Goal: Information Seeking & Learning: Check status

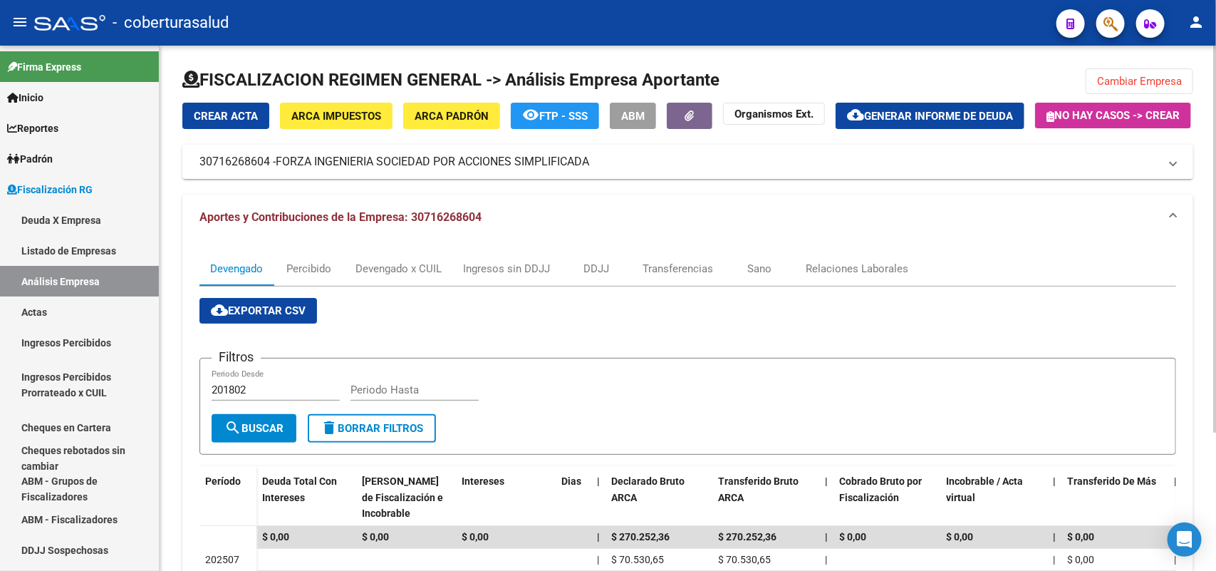
click at [1102, 84] on span "Cambiar Empresa" at bounding box center [1139, 81] width 85 height 13
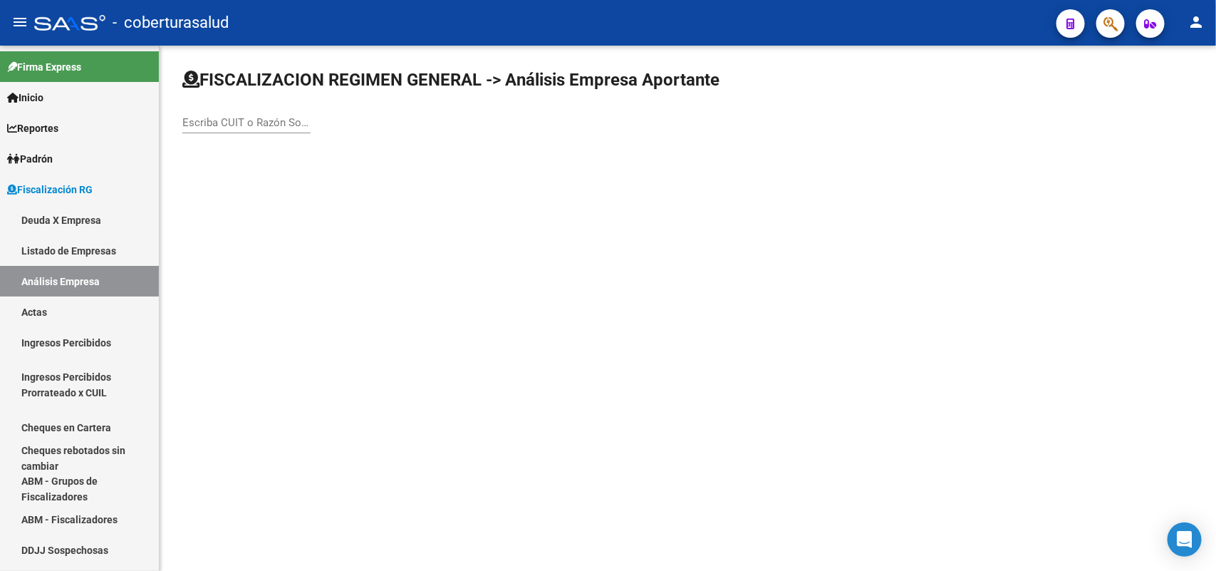
click at [219, 119] on input "Escriba CUIT o Razón Social para buscar" at bounding box center [246, 122] width 128 height 13
paste input "30708736852"
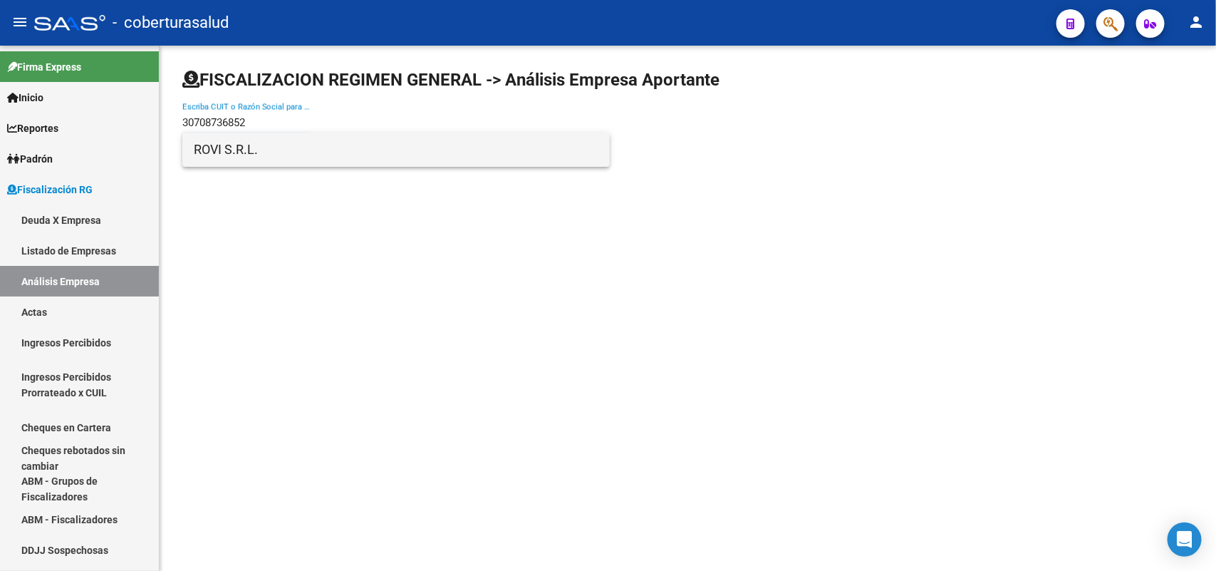
type input "30708736852"
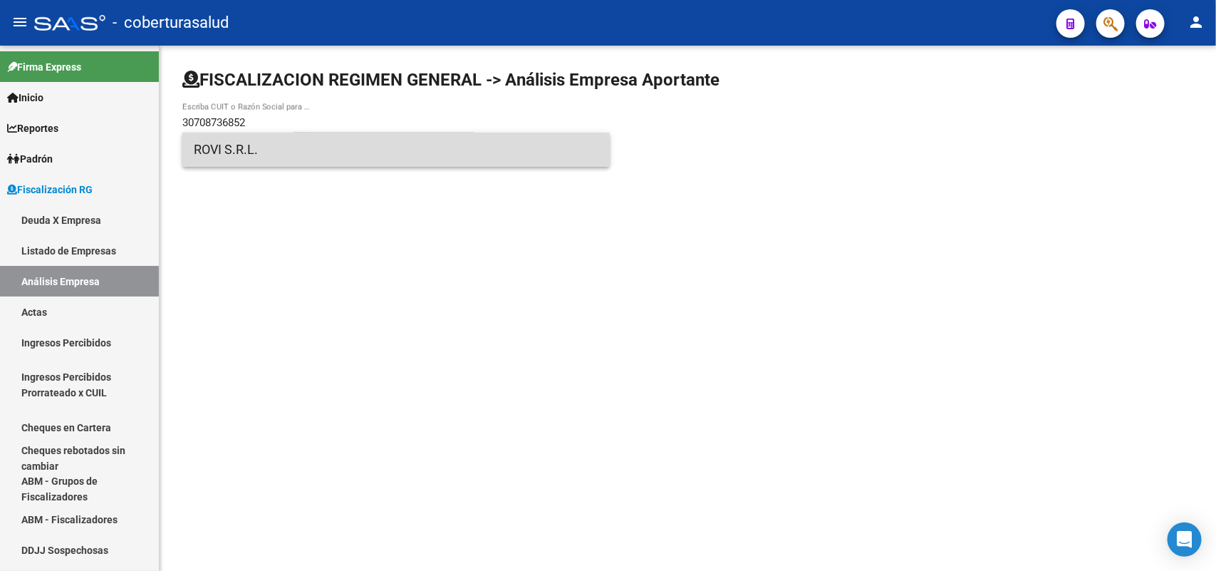
click at [271, 151] on span "ROVI S.R.L." at bounding box center [396, 149] width 405 height 34
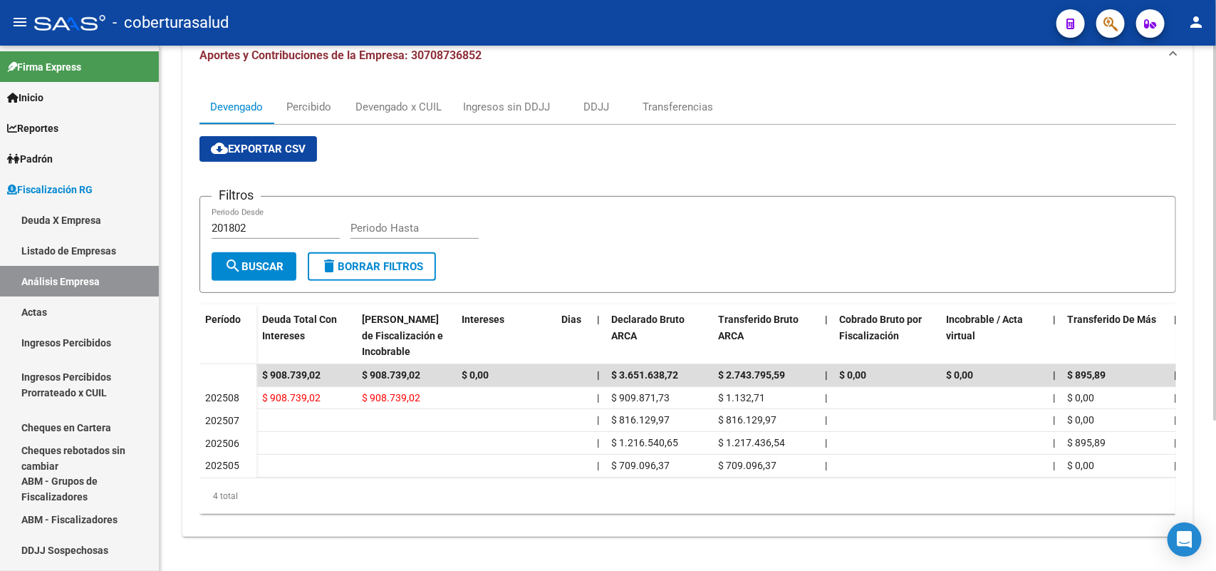
scroll to position [210, 0]
click at [365, 90] on div "Devengado x CUIL" at bounding box center [399, 107] width 108 height 34
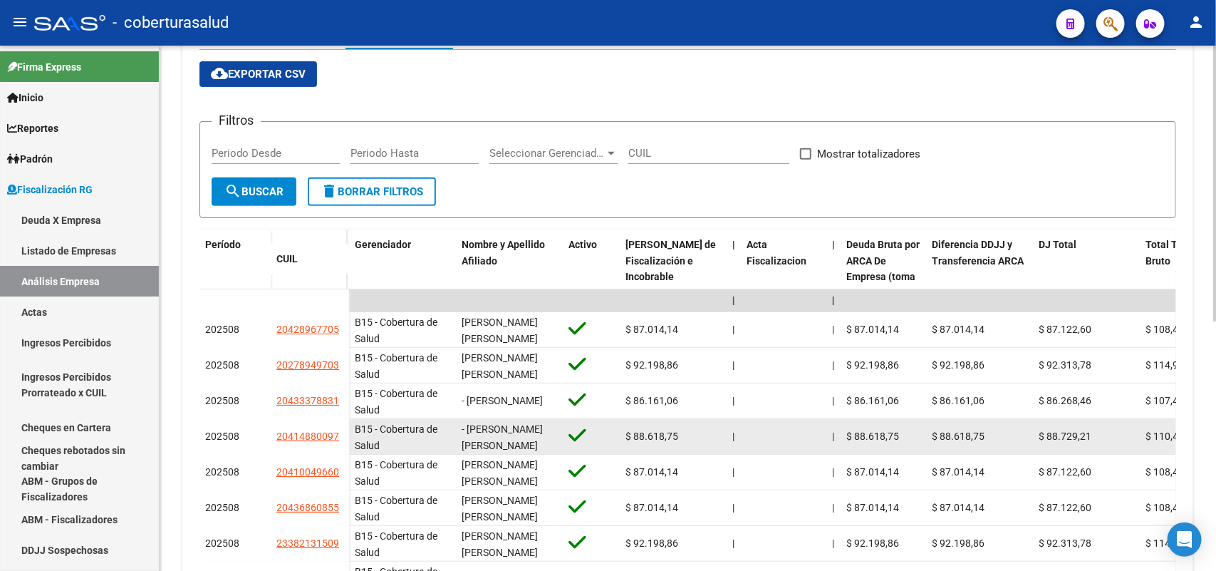
scroll to position [267, 0]
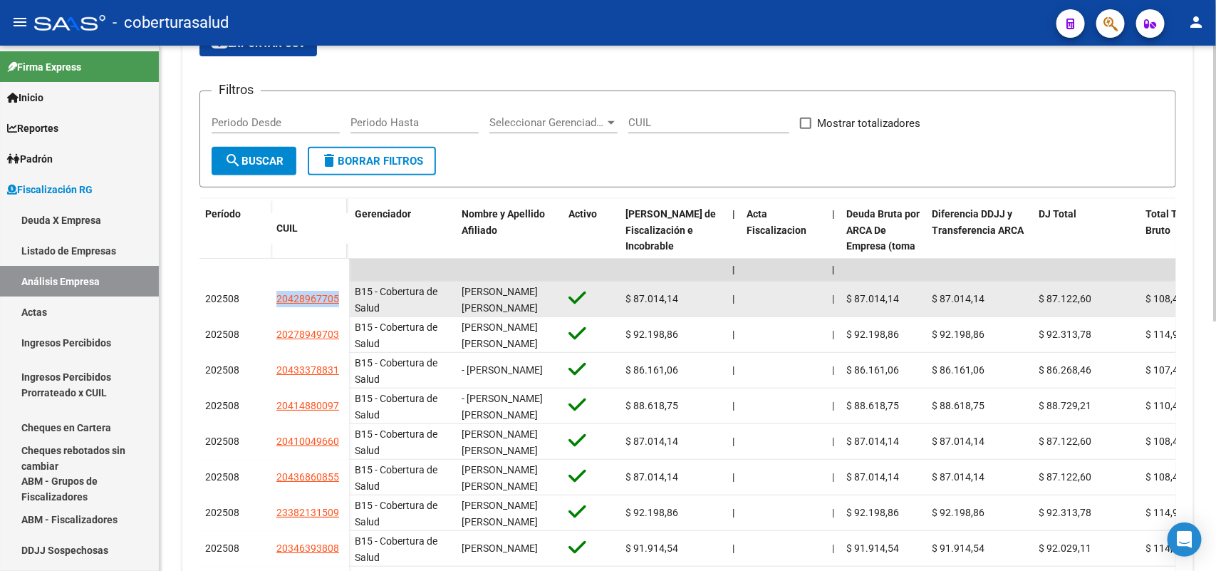
drag, startPoint x: 286, startPoint y: 330, endPoint x: 340, endPoint y: 328, distance: 54.2
click at [340, 317] on div "202508 20428967705" at bounding box center [274, 299] width 150 height 36
copy div "20428967705"
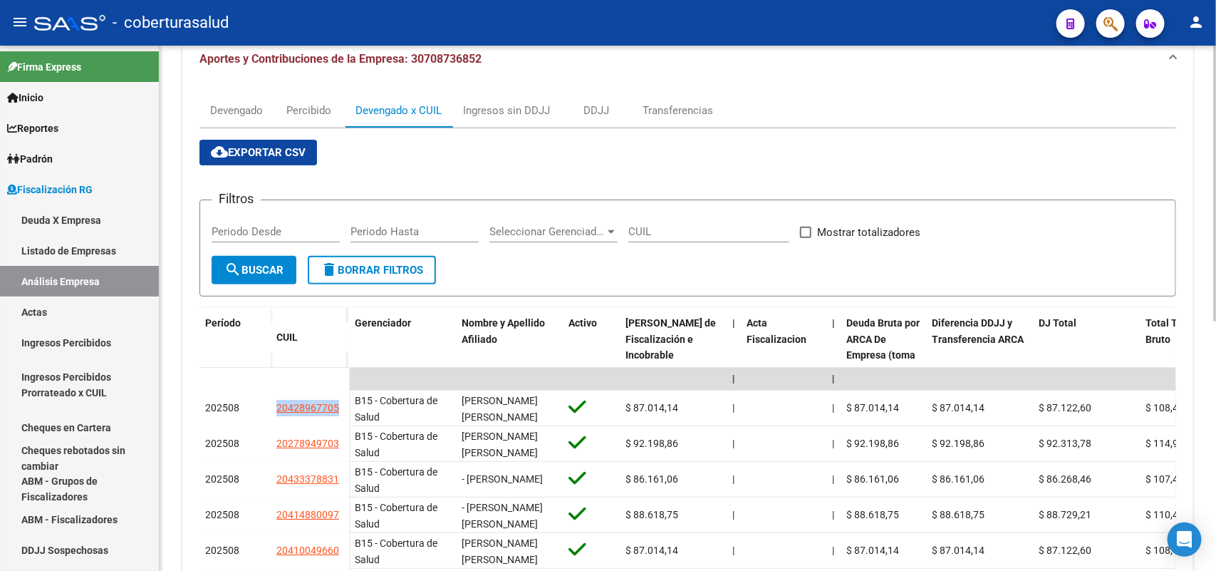
scroll to position [0, 0]
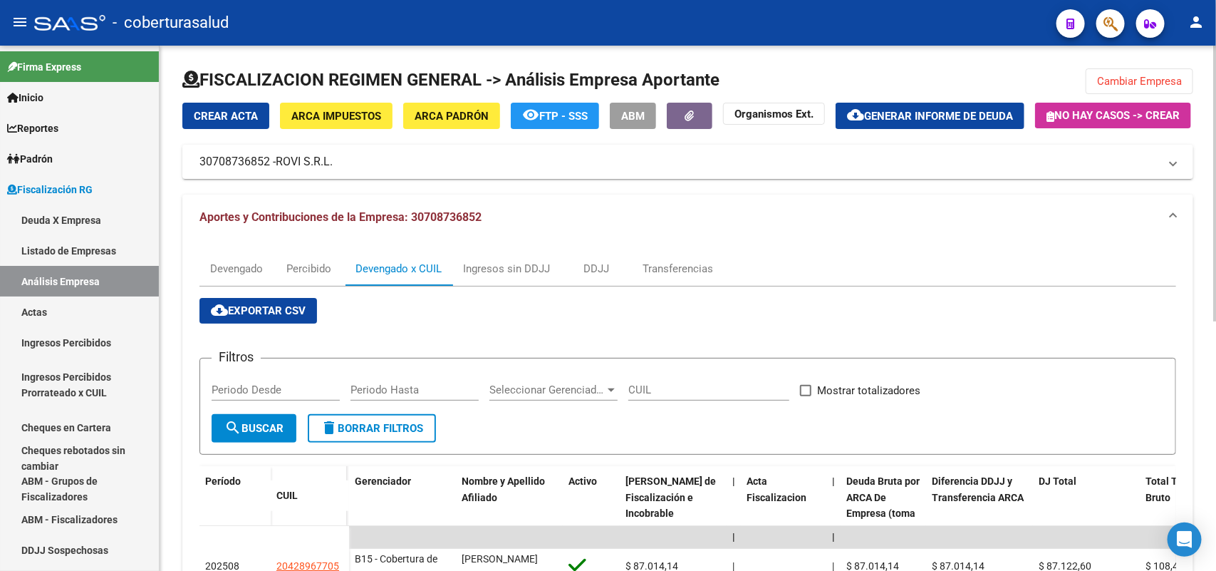
click at [1155, 94] on div at bounding box center [687, 85] width 1011 height 34
click at [1155, 89] on button "Cambiar Empresa" at bounding box center [1140, 81] width 108 height 26
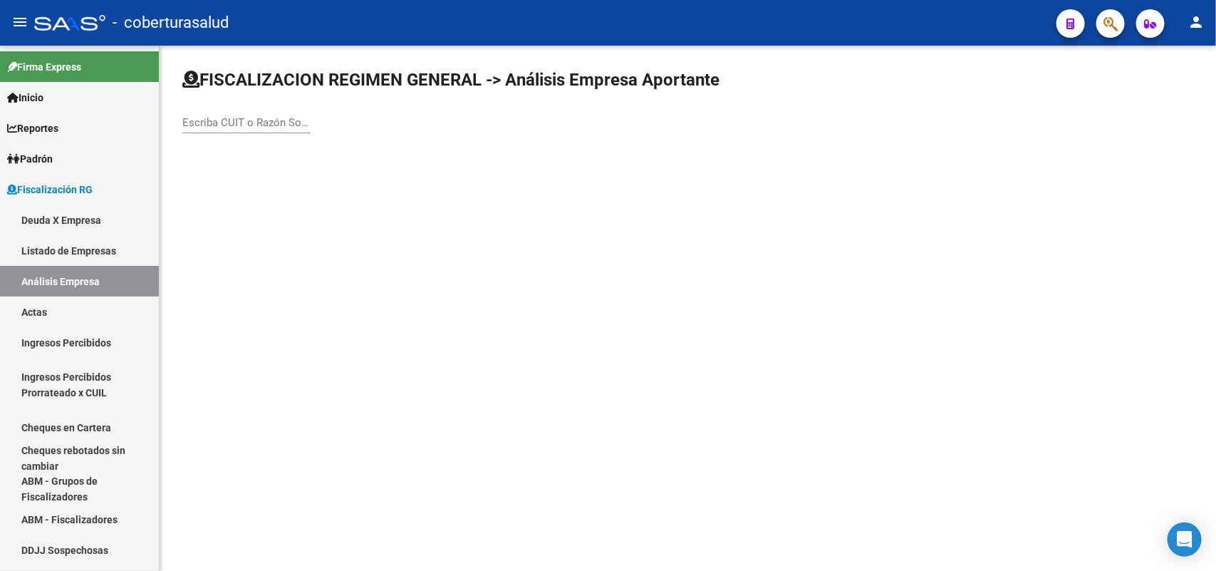
drag, startPoint x: 292, startPoint y: 130, endPoint x: 290, endPoint y: 118, distance: 11.6
click at [292, 128] on div "Escriba CUIT o Razón Social para buscar" at bounding box center [246, 118] width 128 height 31
paste input "30583516790"
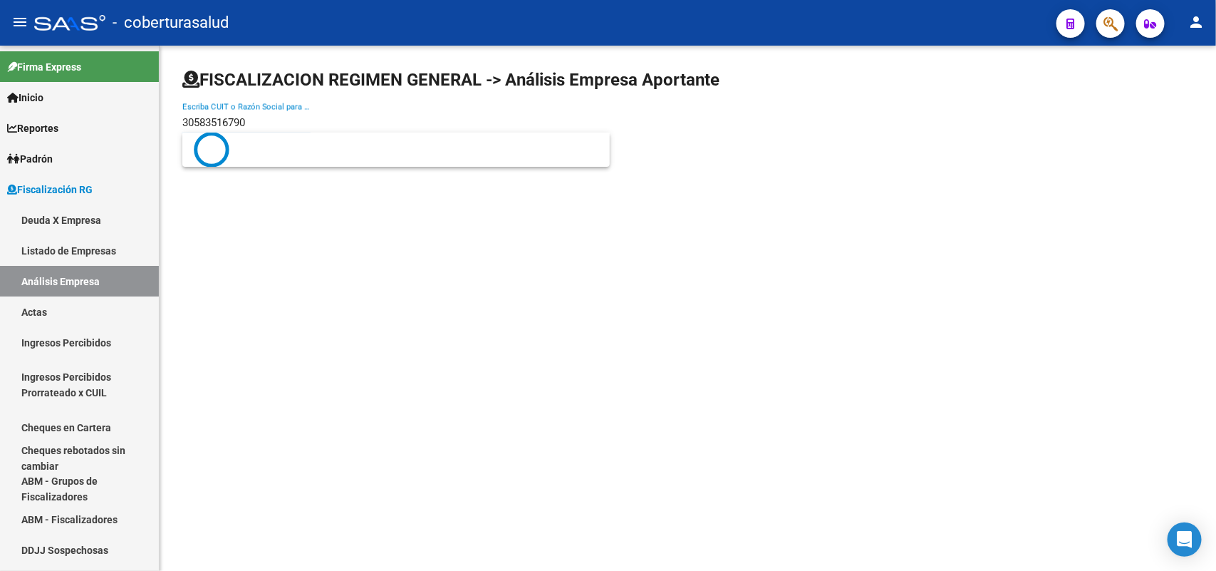
type input "30583516790"
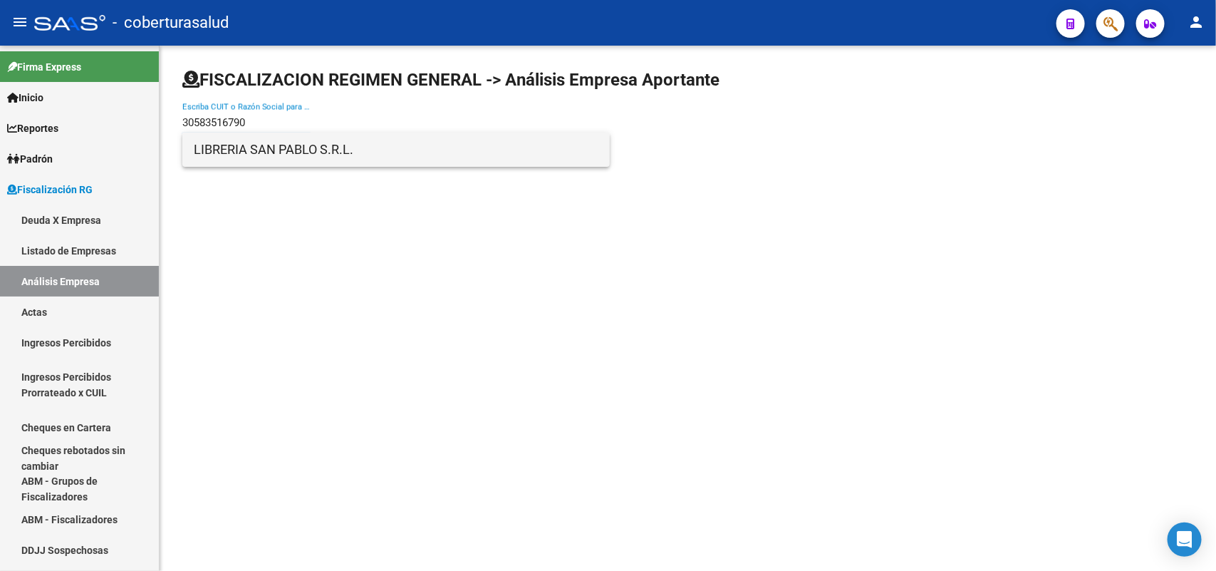
click at [307, 158] on span "LIBRERIA SAN PABLO S.R.L." at bounding box center [396, 149] width 405 height 34
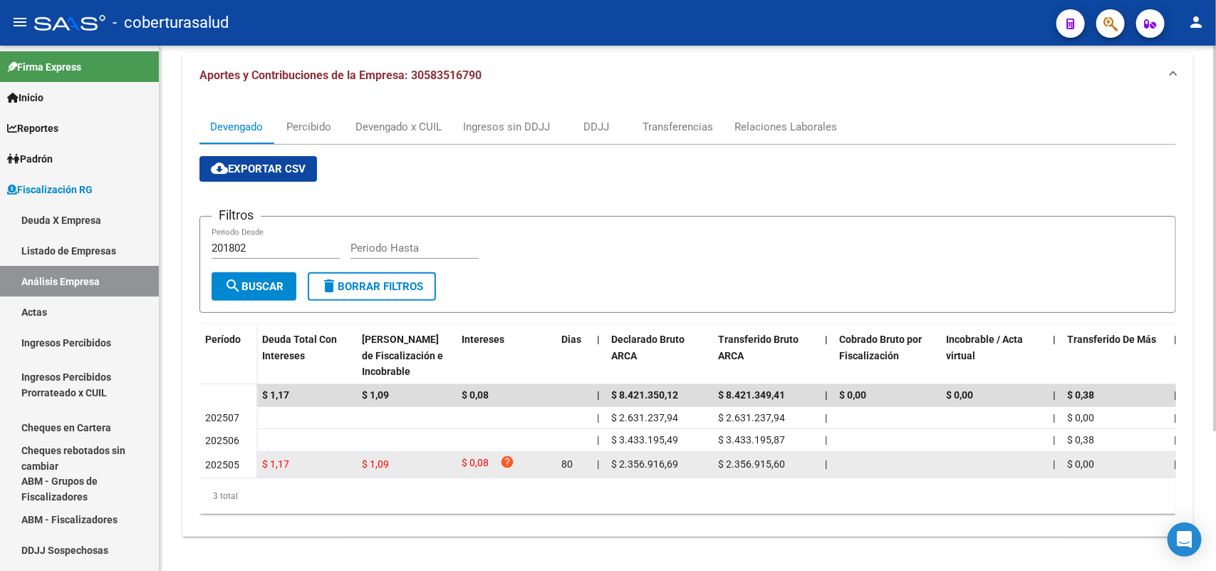
scroll to position [190, 0]
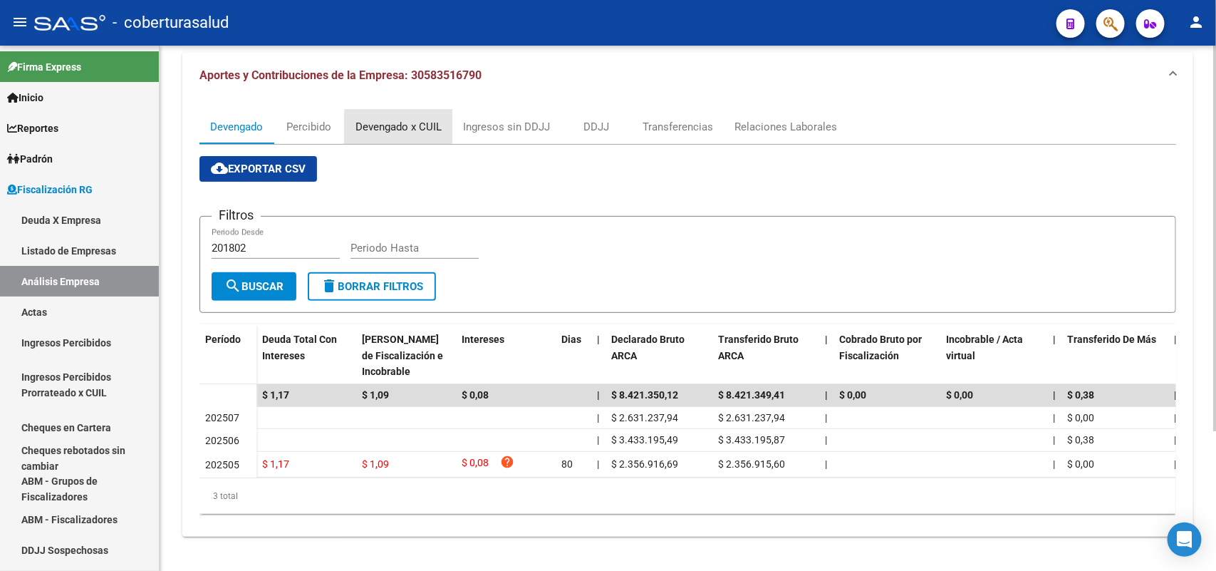
click at [410, 119] on div "Devengado x CUIL" at bounding box center [398, 127] width 86 height 16
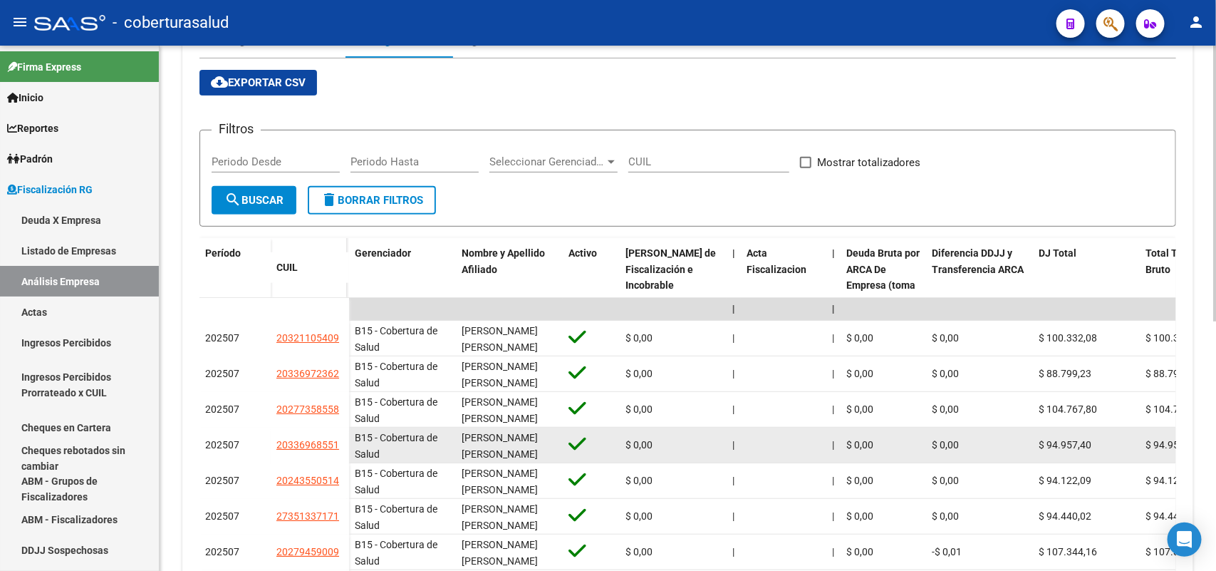
scroll to position [267, 0]
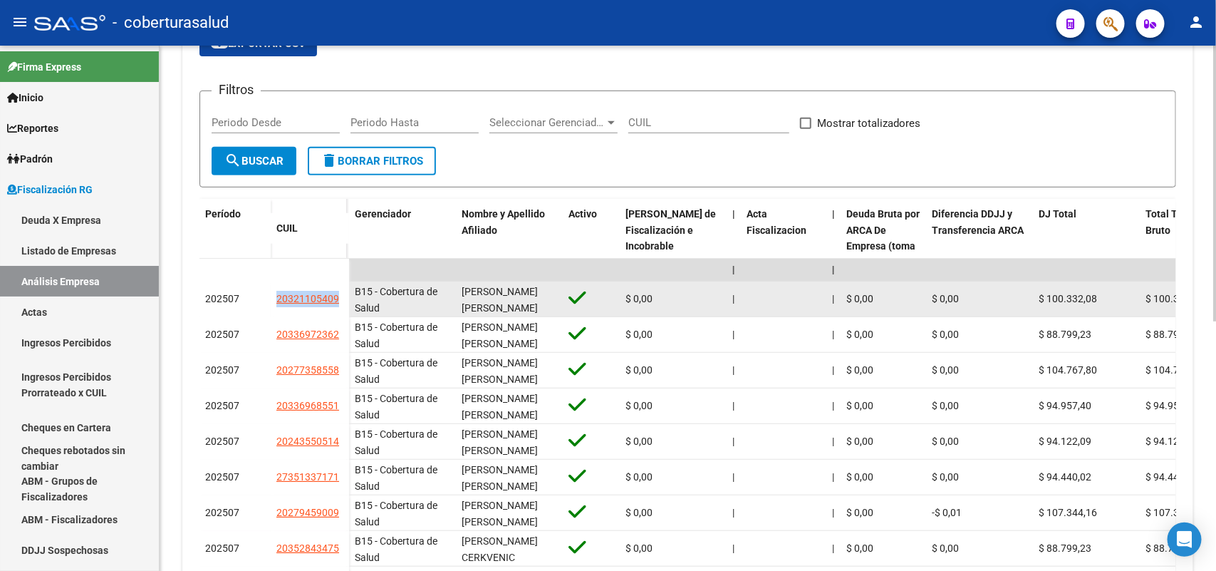
drag, startPoint x: 286, startPoint y: 337, endPoint x: 335, endPoint y: 331, distance: 50.2
click at [337, 317] on datatable-body-cell "20321105409" at bounding box center [310, 299] width 78 height 36
copy span "20321105409"
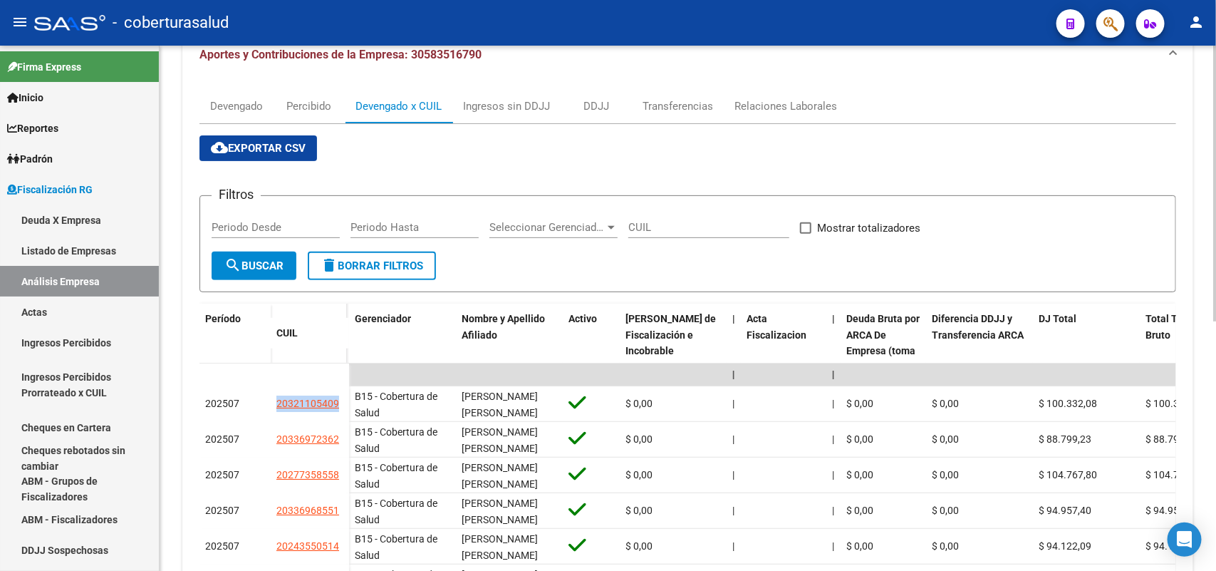
scroll to position [0, 0]
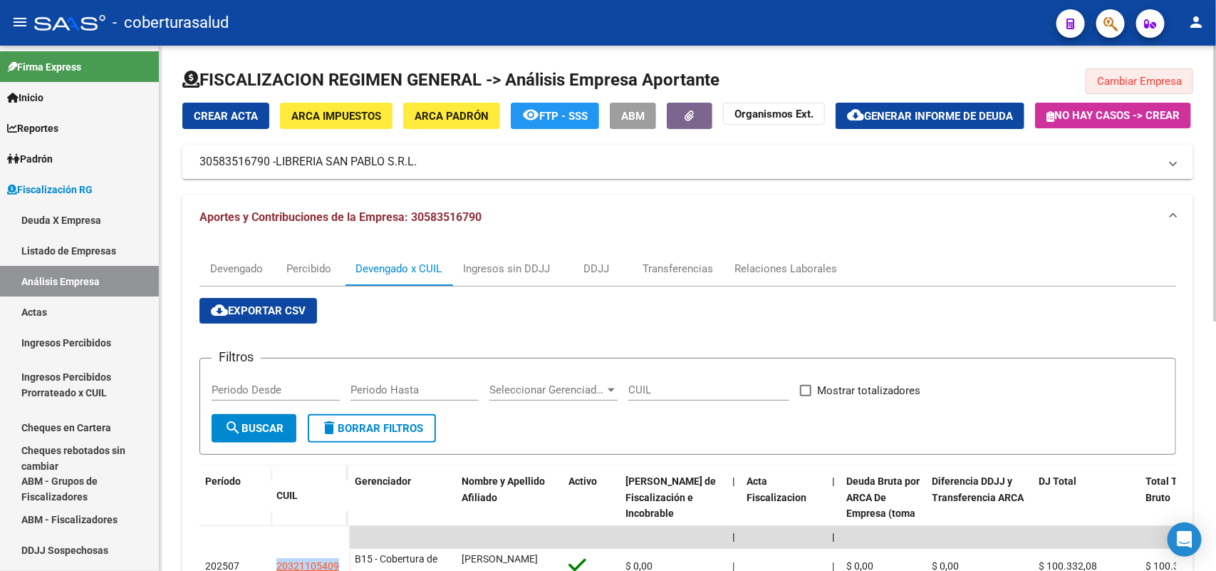
click at [1123, 90] on button "Cambiar Empresa" at bounding box center [1140, 81] width 108 height 26
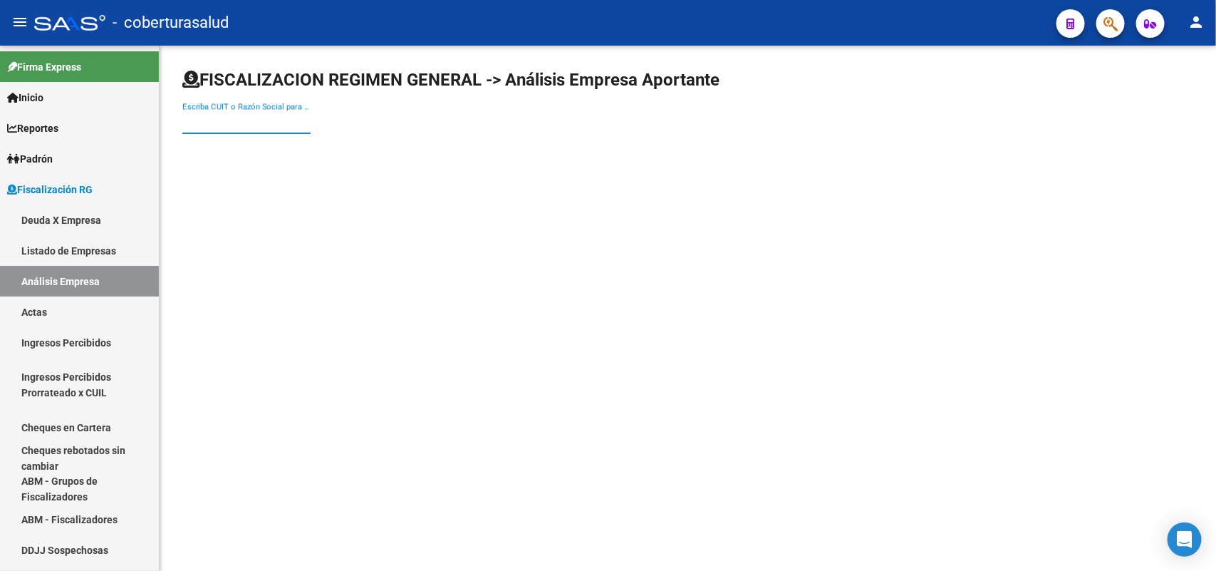
click at [262, 125] on input "Escriba CUIT o Razón Social para buscar" at bounding box center [246, 122] width 128 height 13
paste input "30712480943"
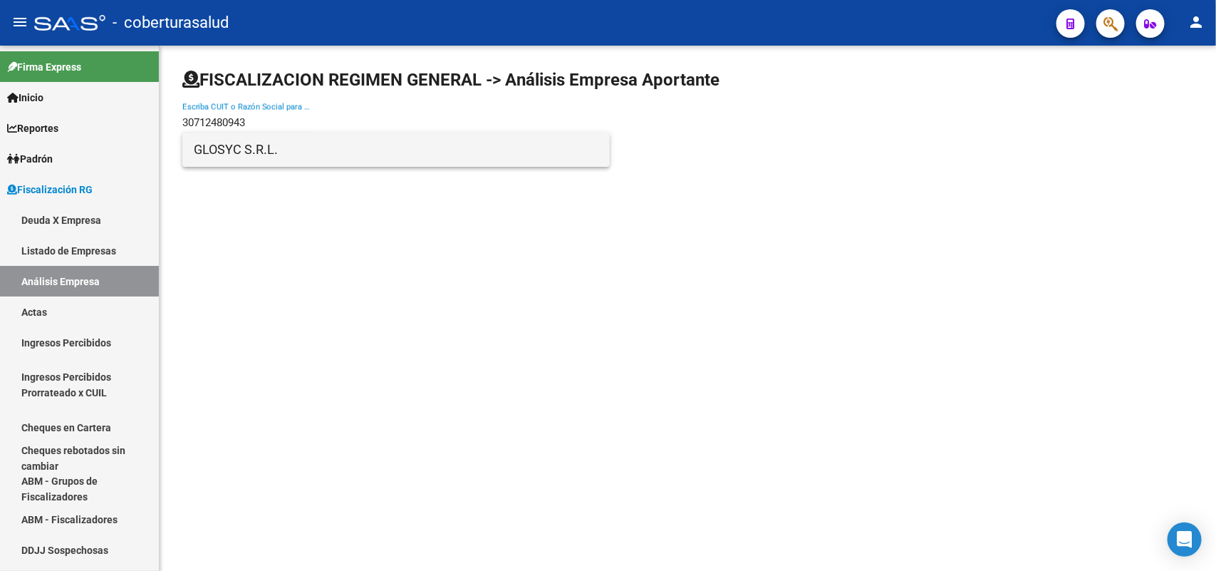
type input "30712480943"
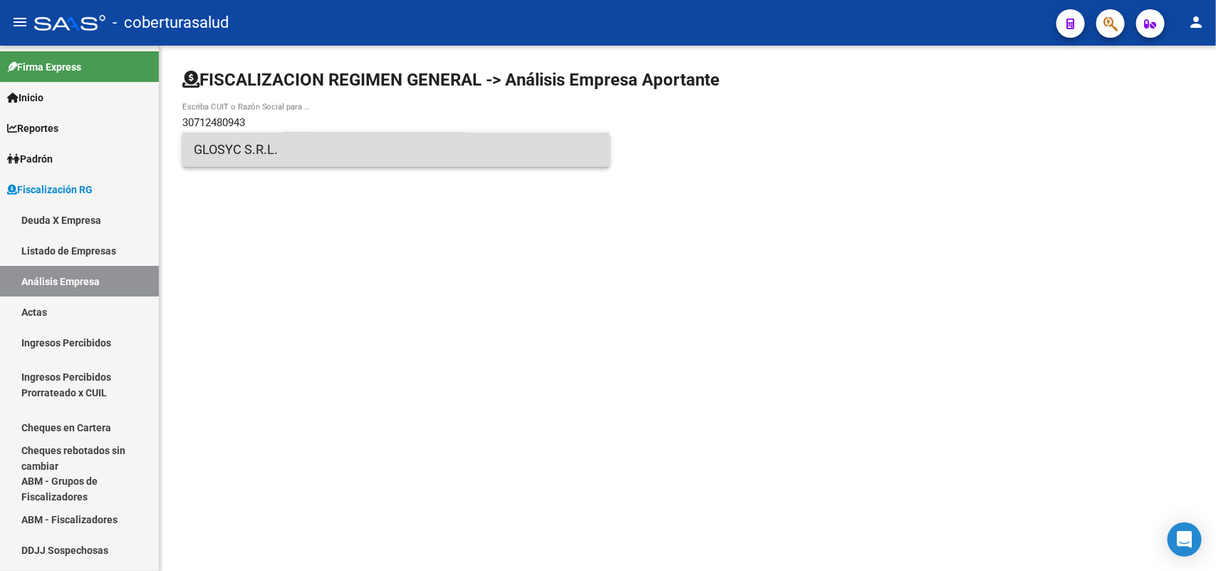
click at [266, 157] on span "GLOSYC S.R.L." at bounding box center [396, 149] width 405 height 34
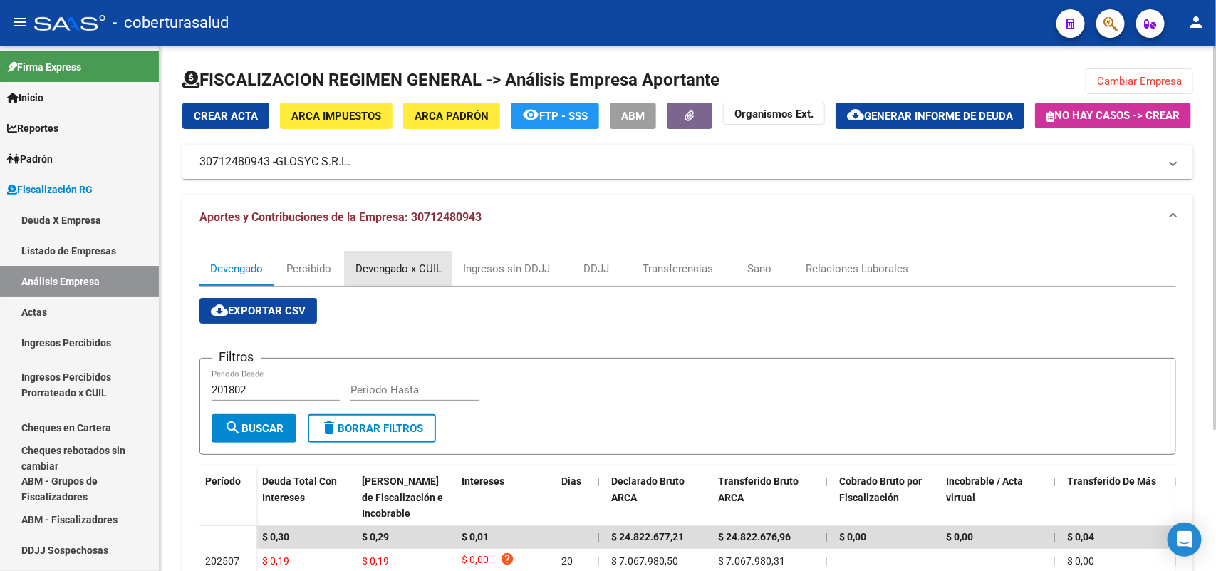
click at [434, 276] on div "Devengado x CUIL" at bounding box center [398, 269] width 86 height 16
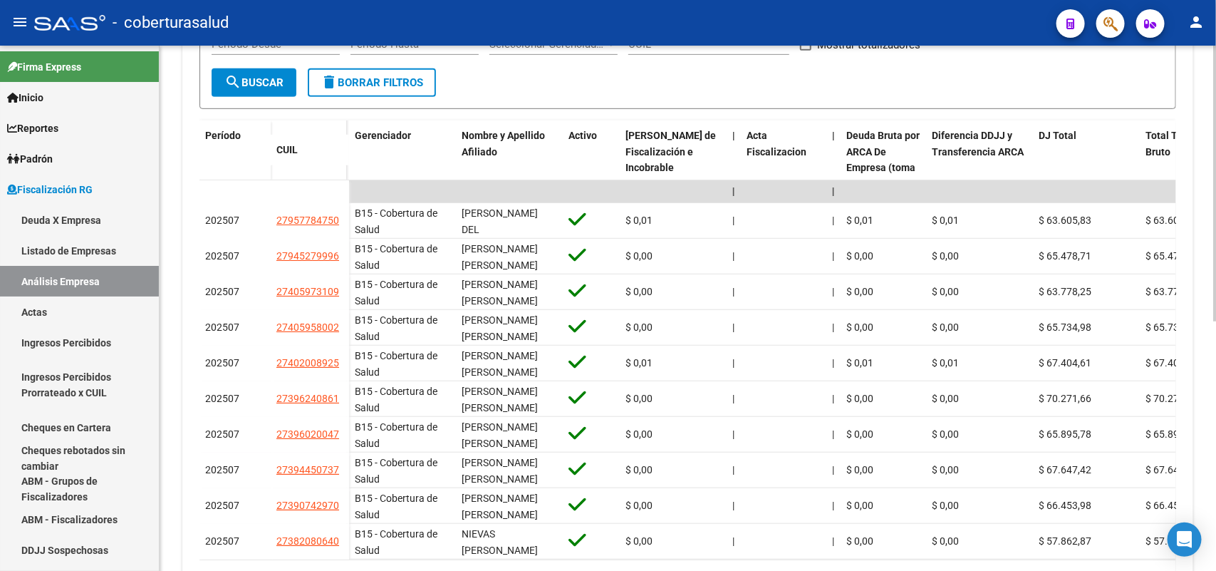
scroll to position [356, 0]
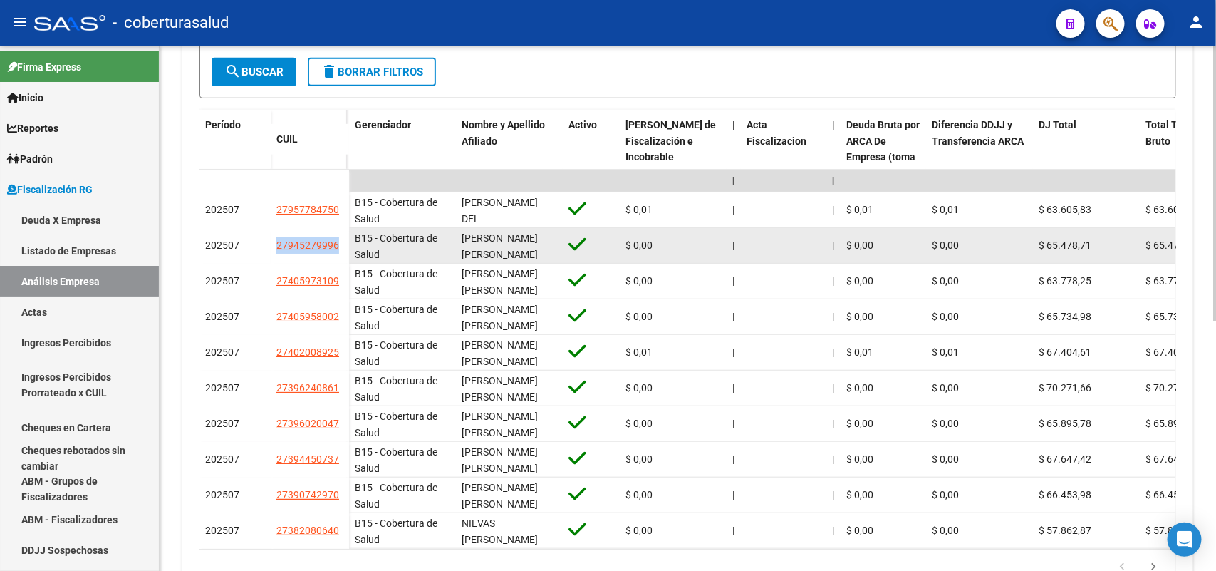
drag, startPoint x: 276, startPoint y: 281, endPoint x: 332, endPoint y: 289, distance: 56.8
click at [332, 264] on datatable-body-cell "27945279996" at bounding box center [310, 246] width 78 height 36
copy span "27945279996"
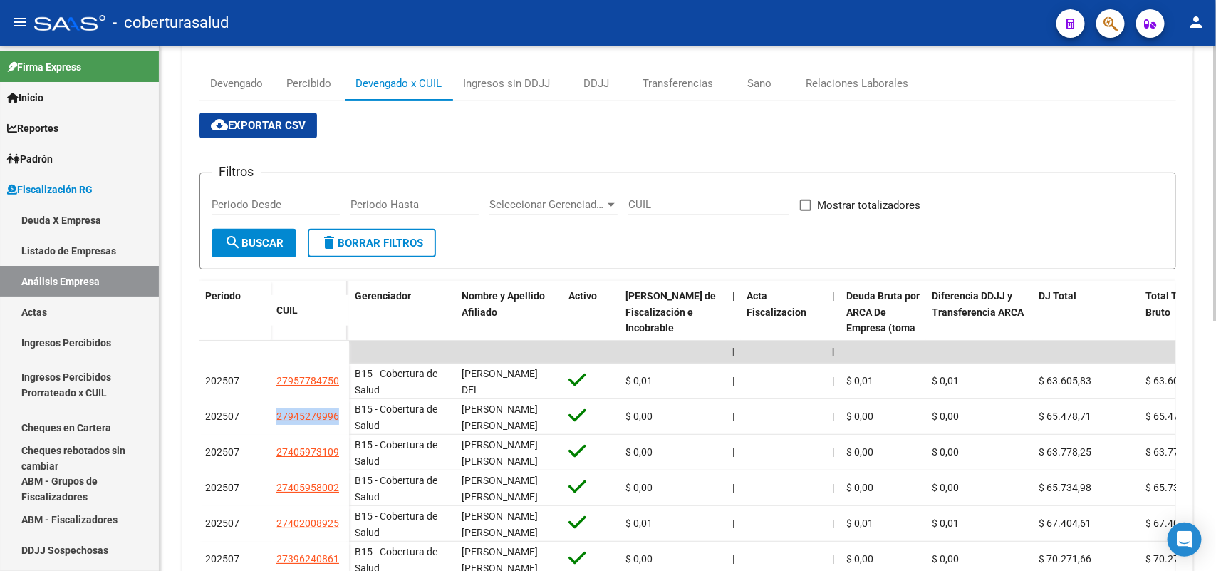
scroll to position [0, 0]
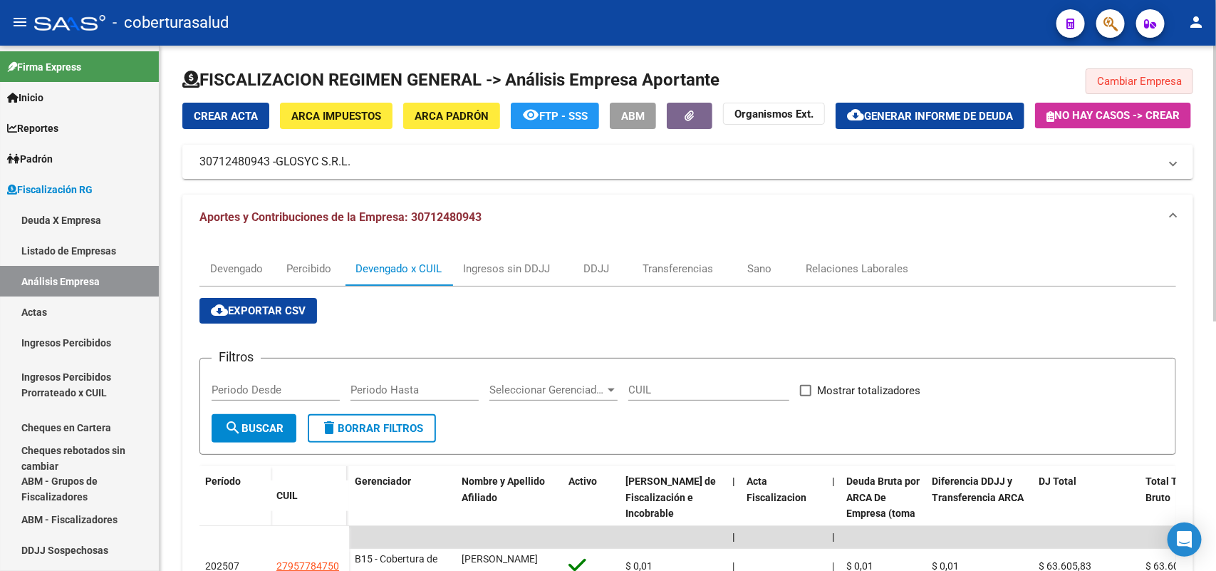
drag, startPoint x: 1160, startPoint y: 86, endPoint x: 1137, endPoint y: 85, distance: 22.8
click at [1160, 85] on span "Cambiar Empresa" at bounding box center [1139, 81] width 85 height 13
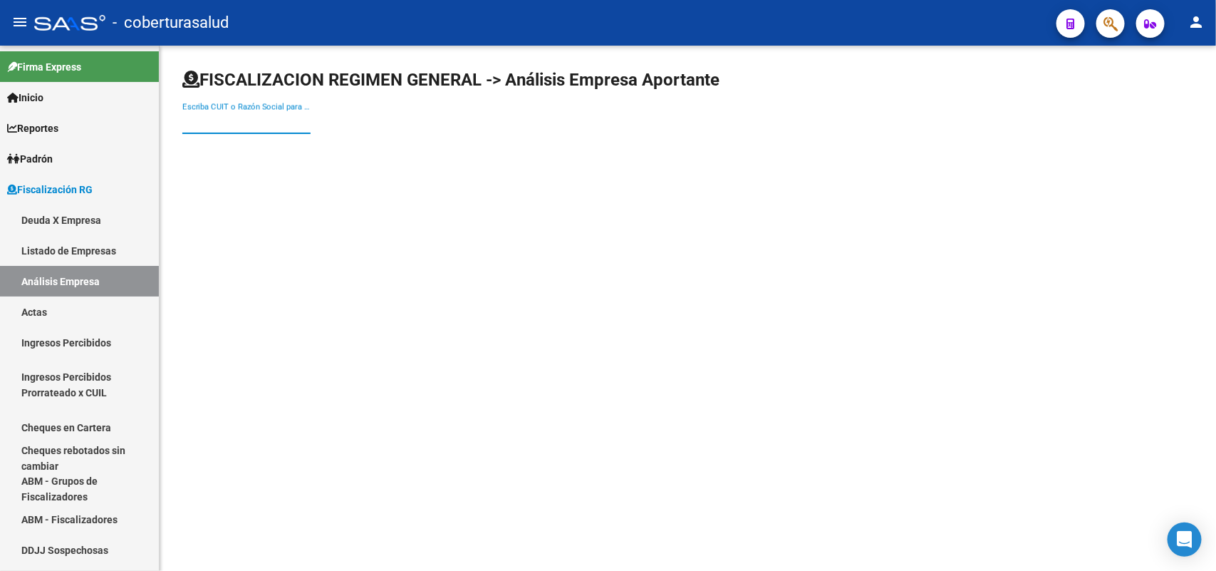
click at [281, 120] on input "Escriba CUIT o Razón Social para buscar" at bounding box center [246, 122] width 128 height 13
paste input "30638485733"
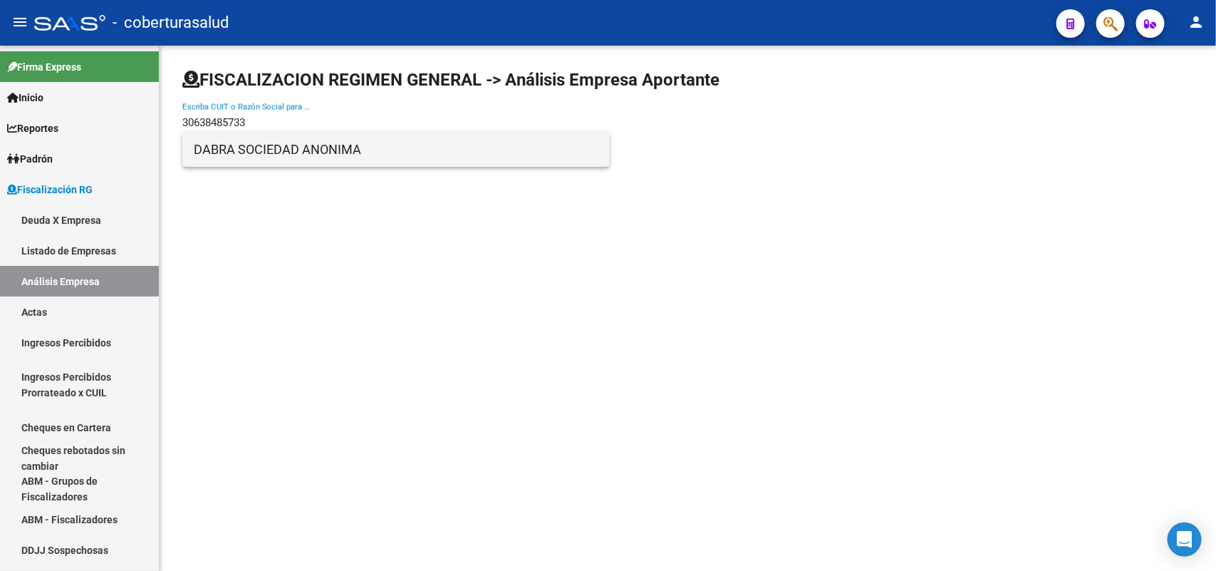
type input "30638485733"
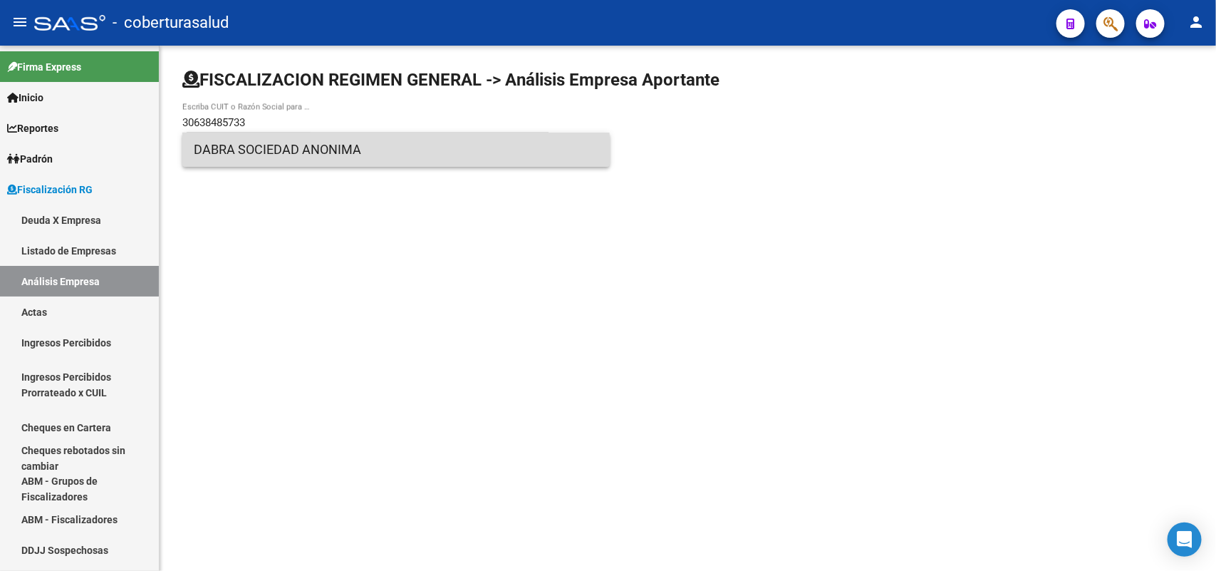
click at [308, 151] on span "DABRA SOCIEDAD ANONIMA" at bounding box center [396, 149] width 405 height 34
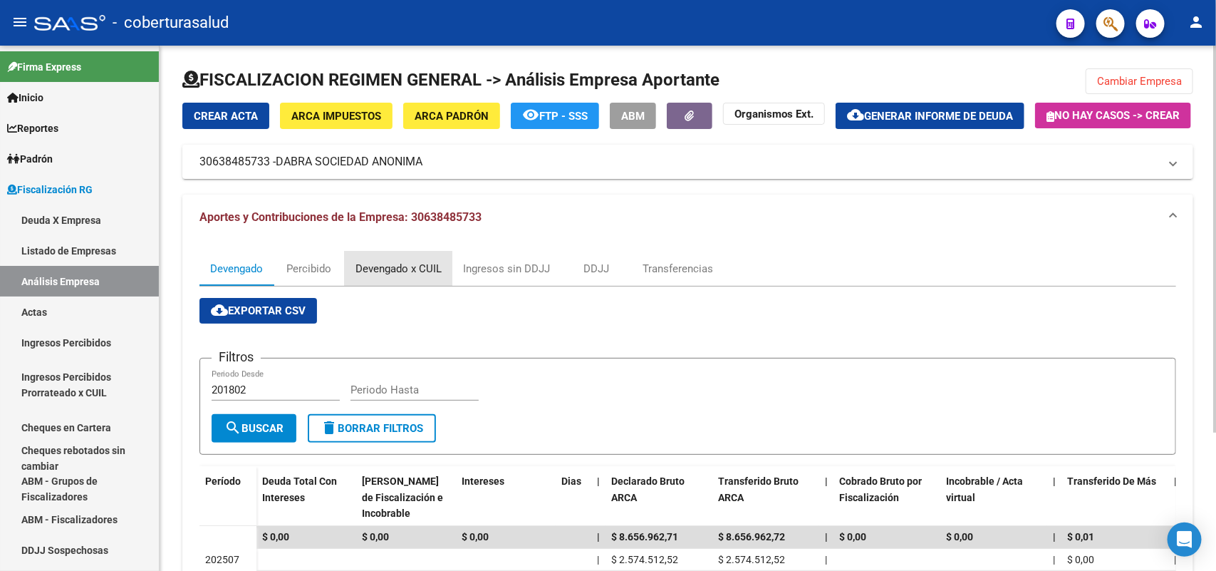
click at [390, 286] on div "Devengado x CUIL" at bounding box center [399, 268] width 108 height 34
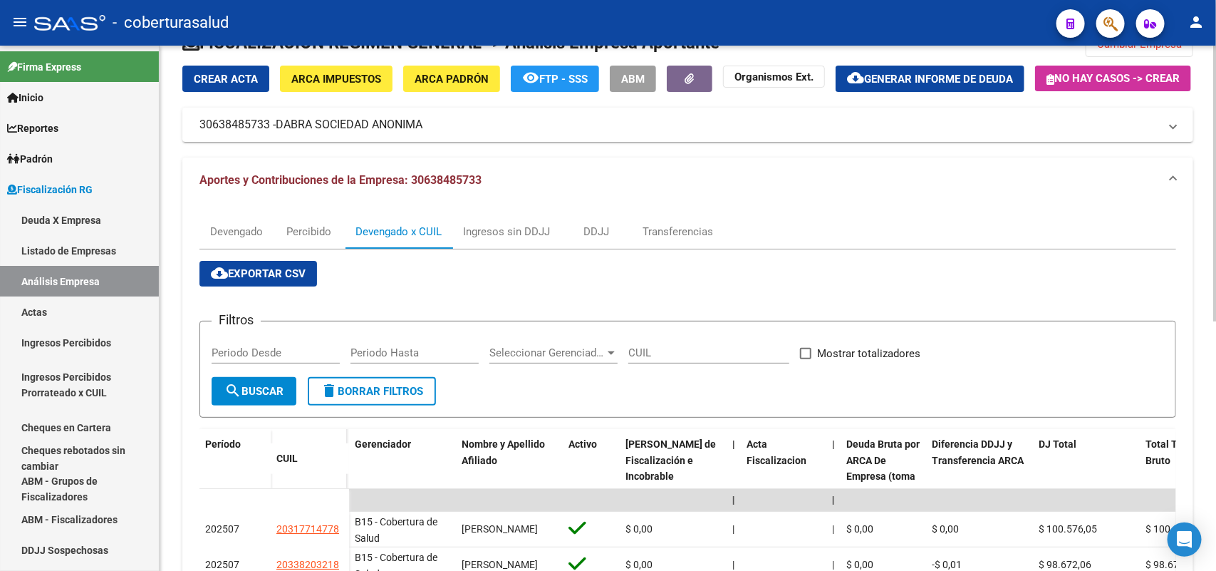
scroll to position [356, 0]
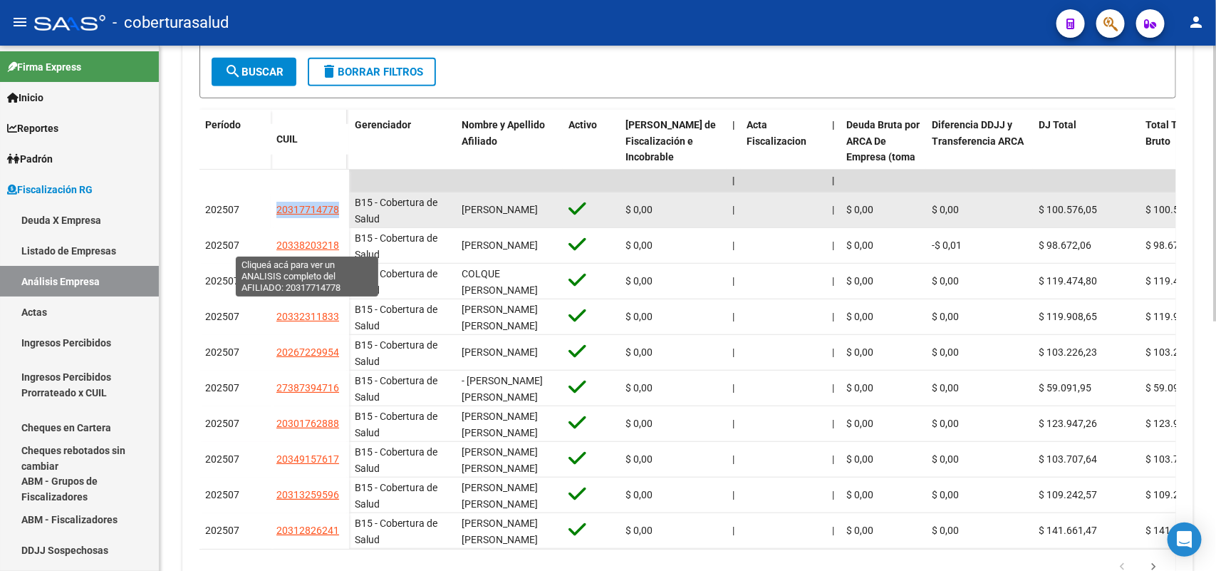
drag, startPoint x: 273, startPoint y: 248, endPoint x: 335, endPoint y: 246, distance: 62.7
click at [337, 228] on datatable-body-cell "20317714778" at bounding box center [310, 210] width 78 height 36
copy span "20317714778"
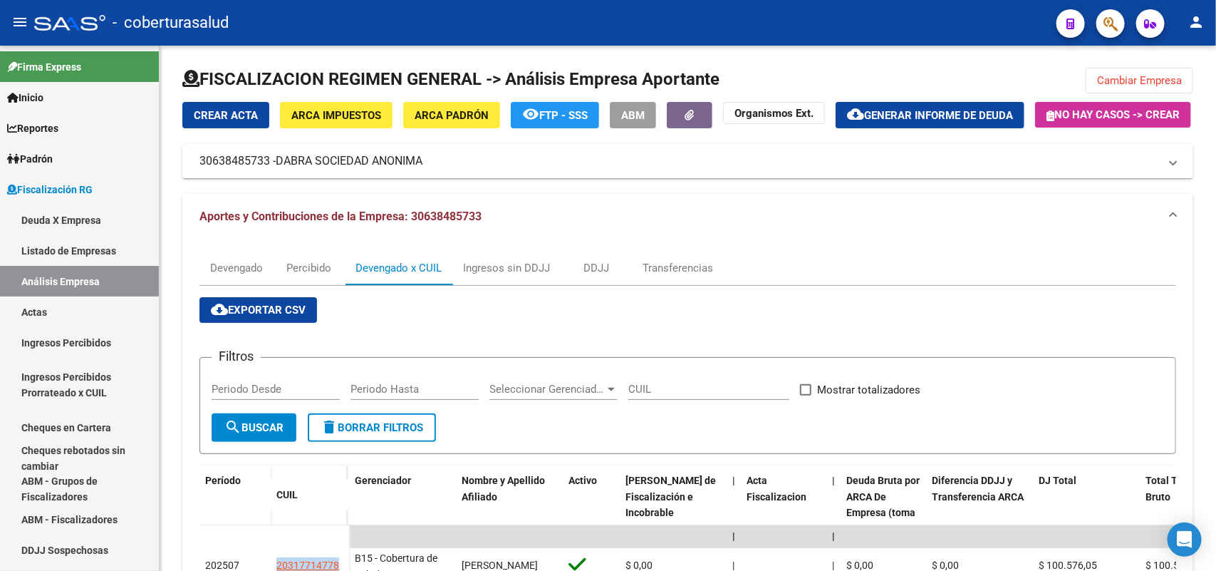
scroll to position [0, 0]
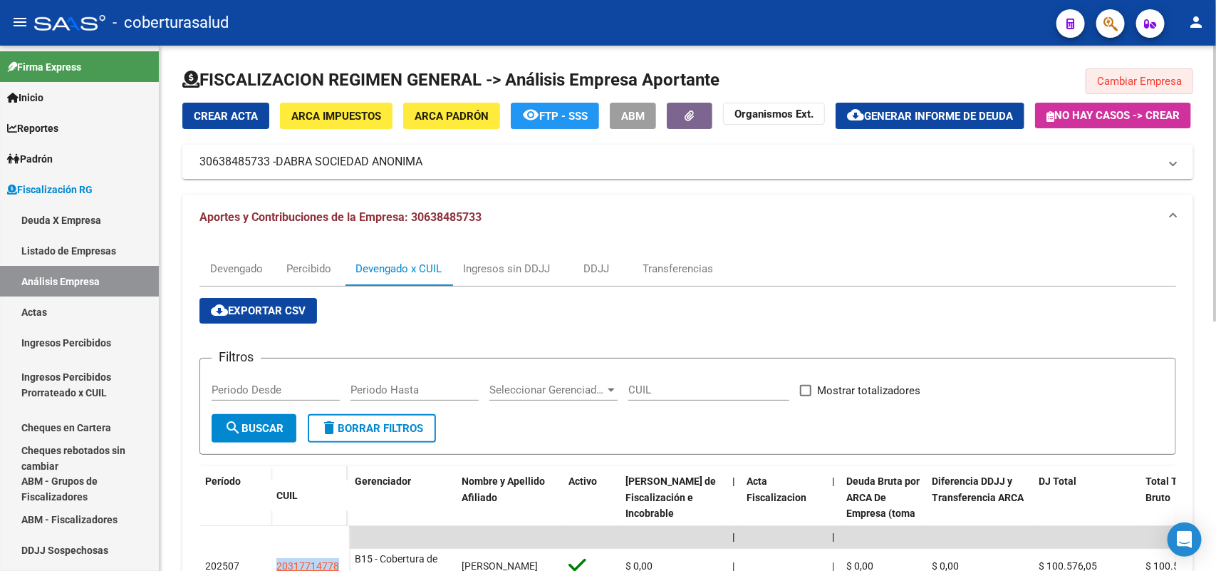
click at [1152, 76] on span "Cambiar Empresa" at bounding box center [1139, 81] width 85 height 13
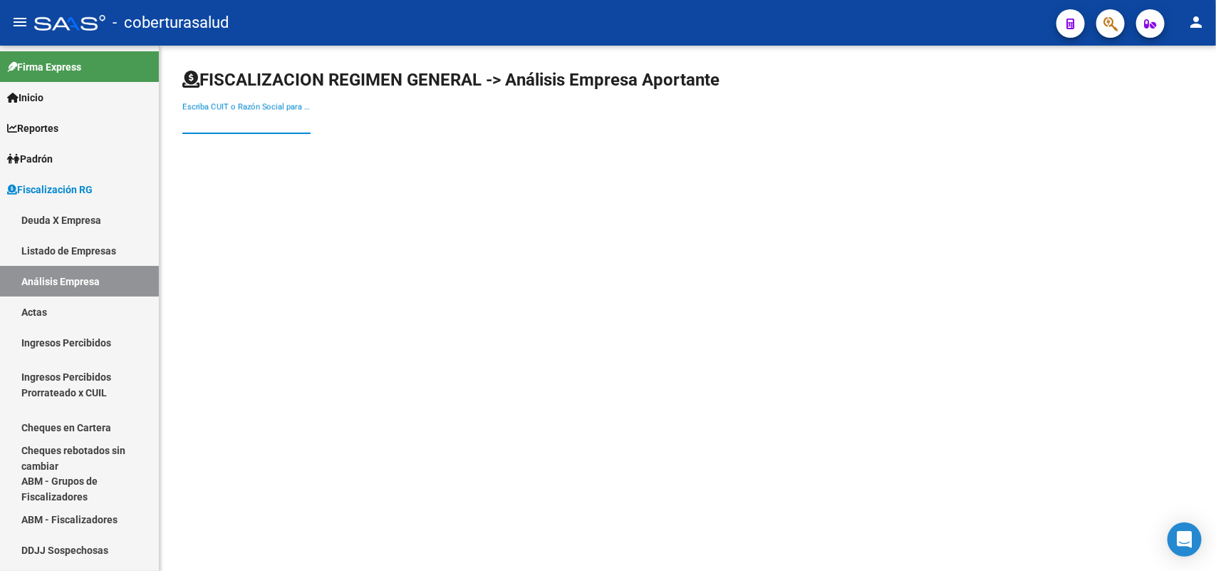
click at [264, 123] on input "Escriba CUIT o Razón Social para buscar" at bounding box center [246, 122] width 128 height 13
paste input "30707795863"
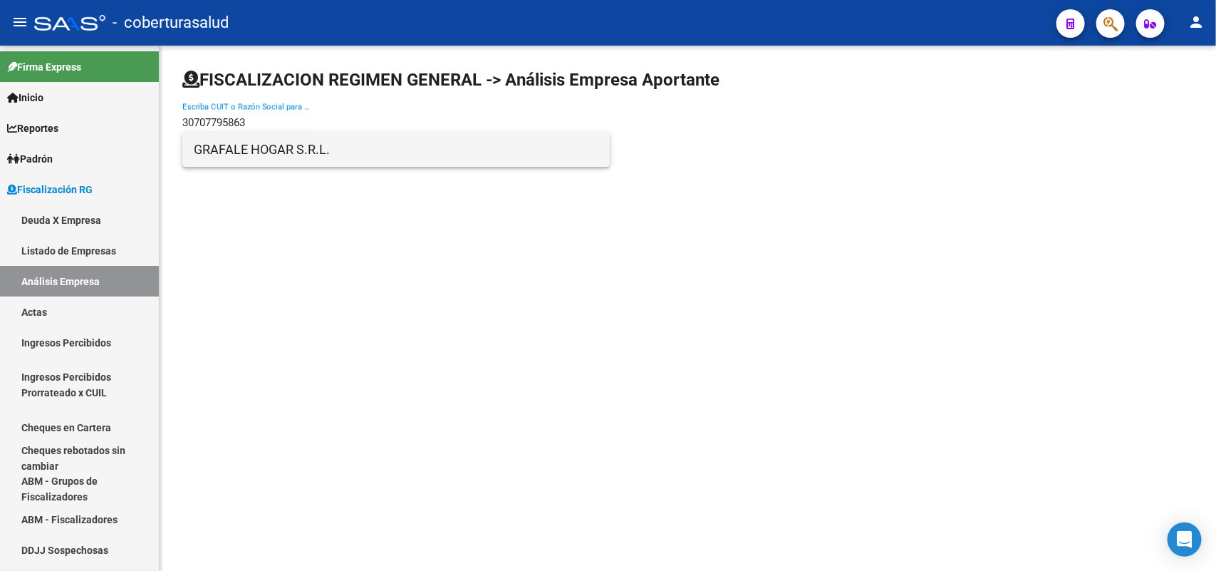
type input "30707795863"
click at [282, 155] on span "GRAFALE HOGAR S.R.L." at bounding box center [396, 149] width 405 height 34
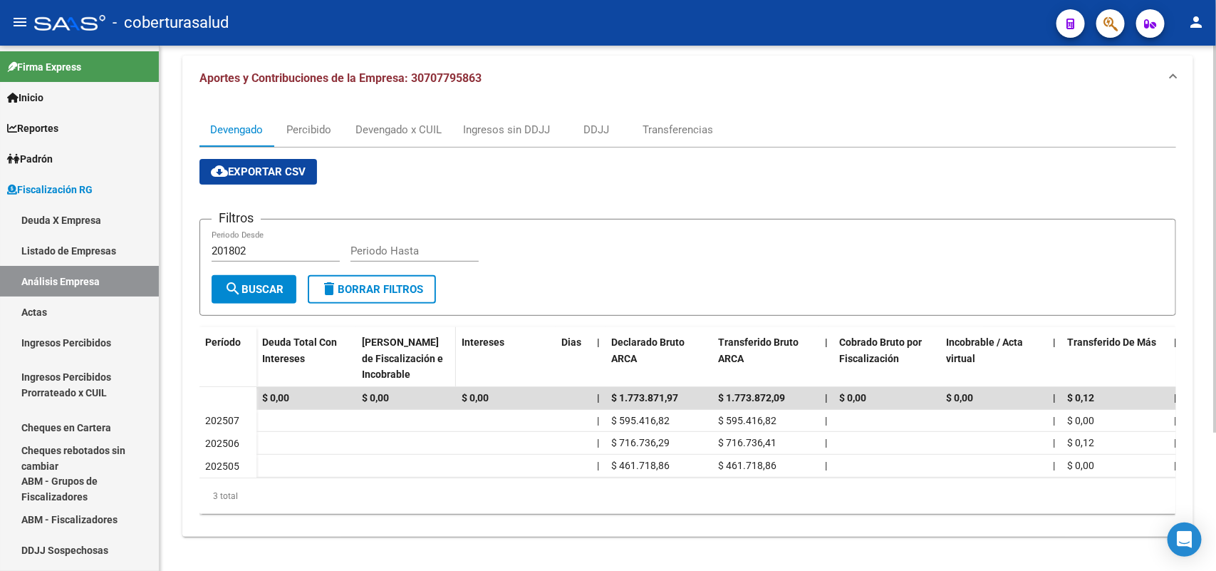
scroll to position [187, 0]
click at [378, 122] on div "Devengado x CUIL" at bounding box center [398, 130] width 86 height 16
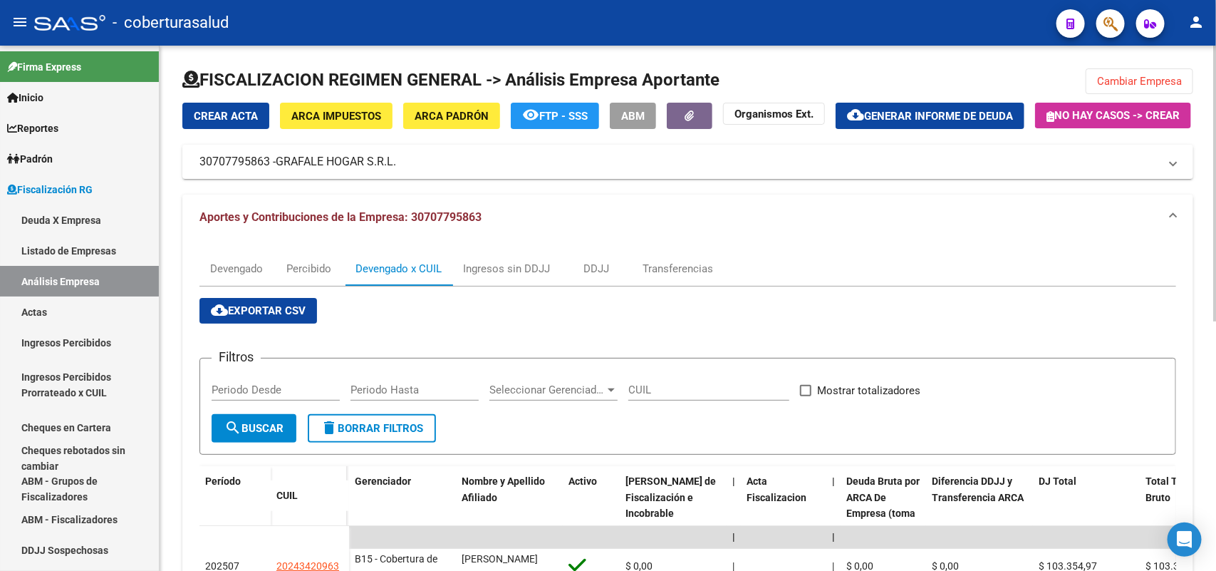
scroll to position [445, 0]
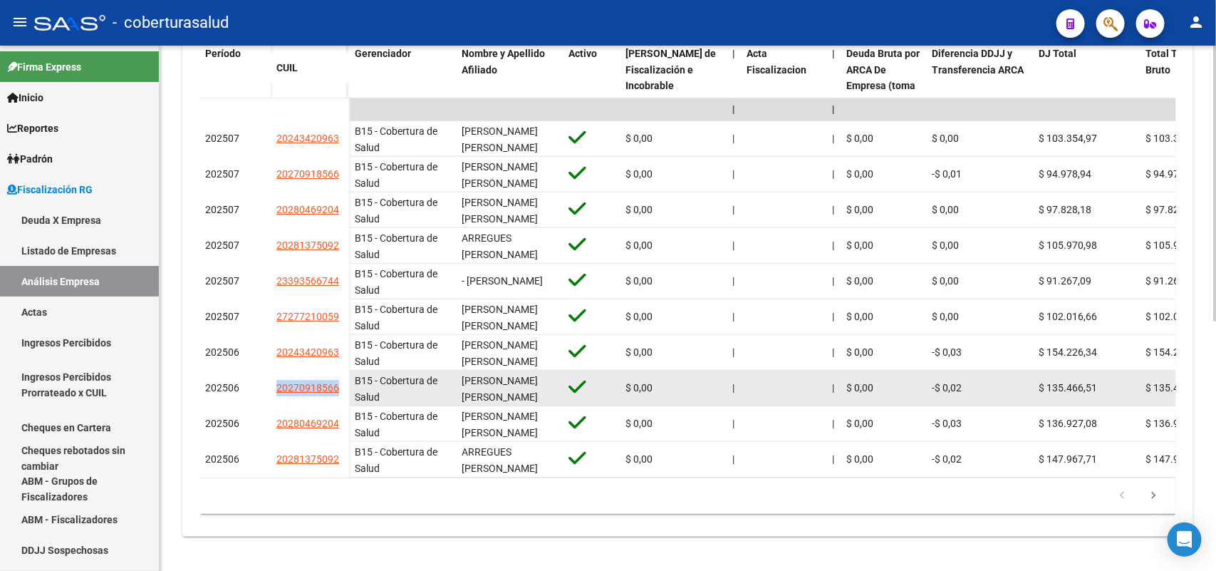
drag, startPoint x: 279, startPoint y: 407, endPoint x: 335, endPoint y: 404, distance: 56.3
click at [339, 406] on datatable-body-cell "20270918566" at bounding box center [310, 388] width 78 height 36
copy span "20270918566"
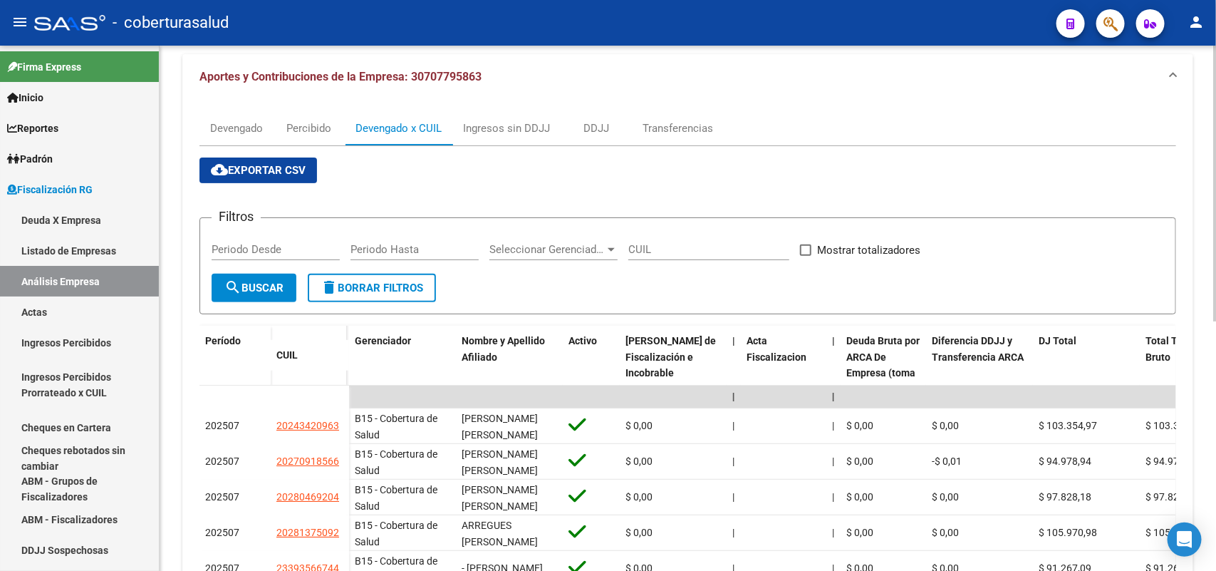
scroll to position [0, 0]
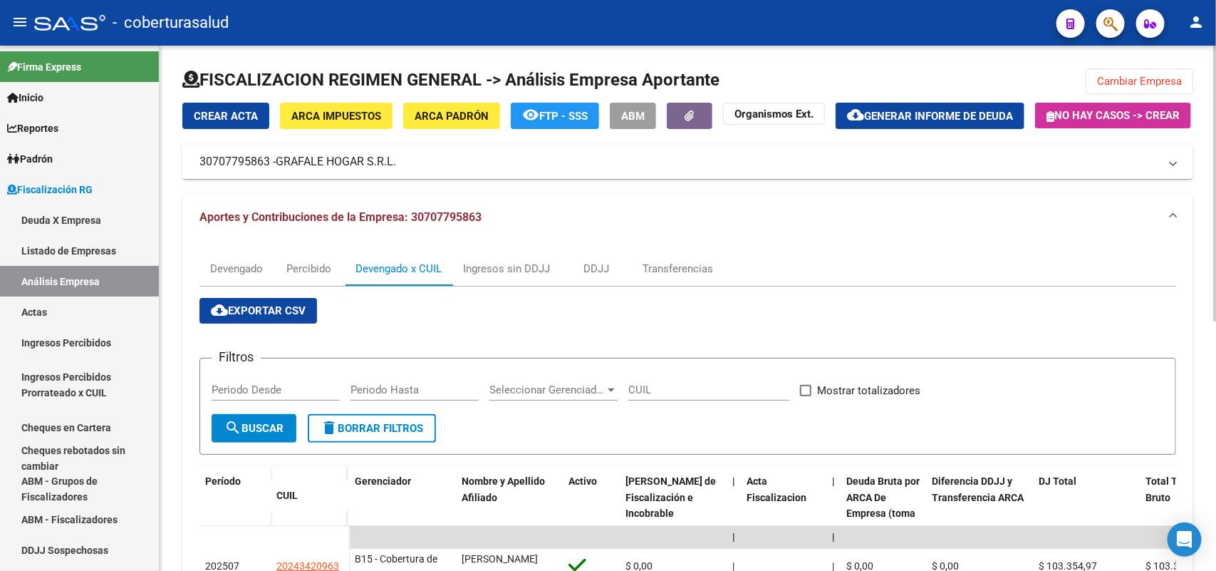
click at [1162, 66] on div "FISCALIZACION REGIMEN GENERAL -> Análisis Empresa Aportante Cambiar Empresa Cre…" at bounding box center [688, 522] width 1056 height 952
click at [1161, 75] on span "Cambiar Empresa" at bounding box center [1139, 81] width 85 height 13
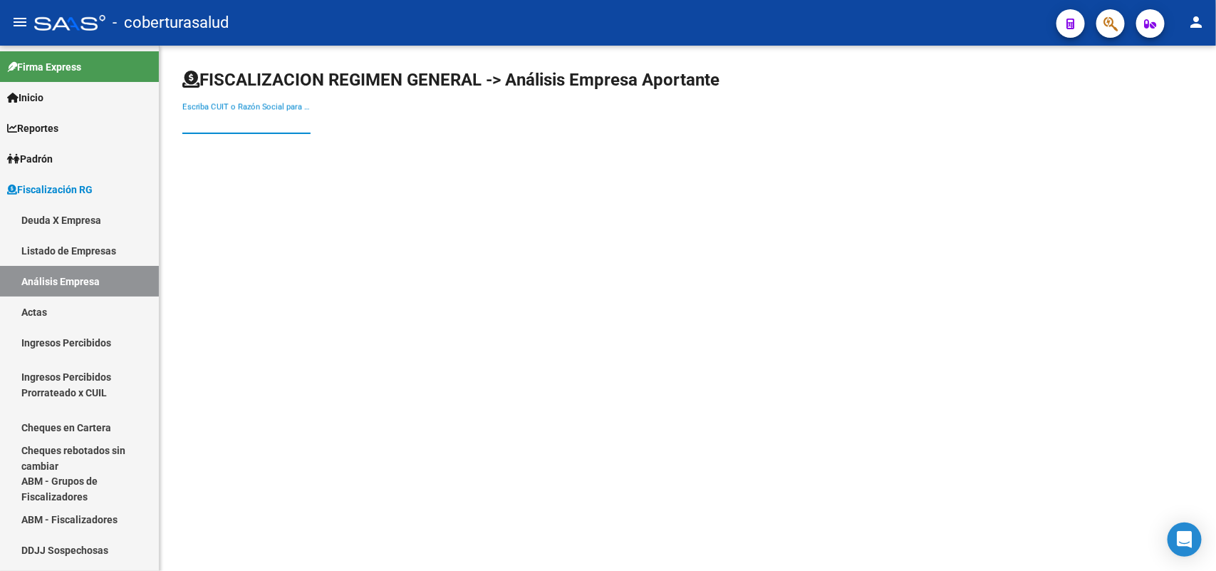
paste input "30716724499"
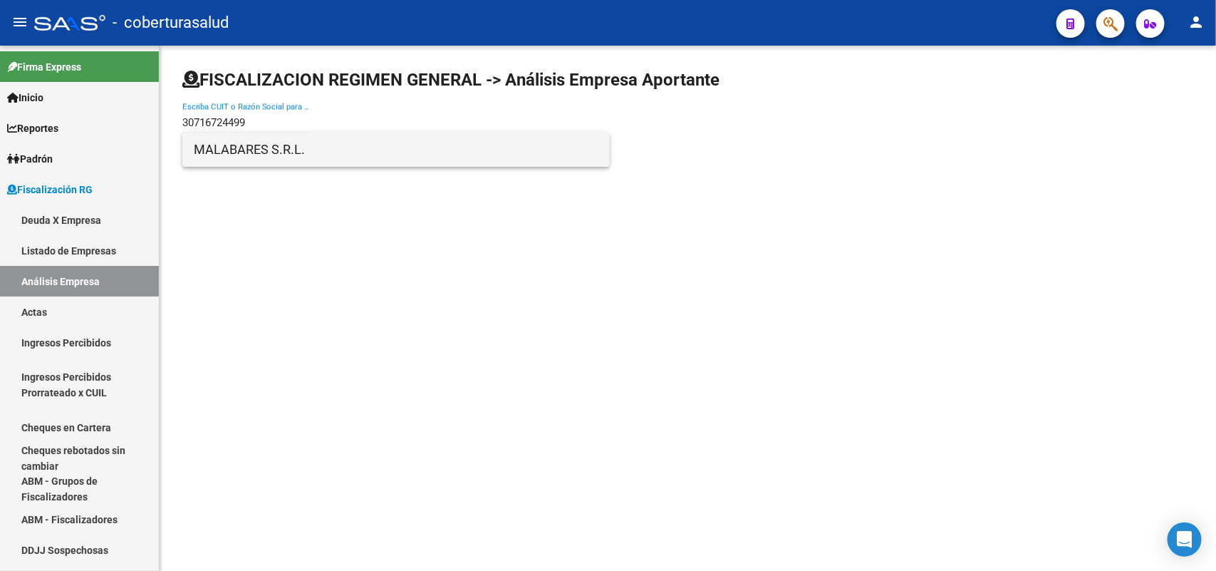
type input "30716724499"
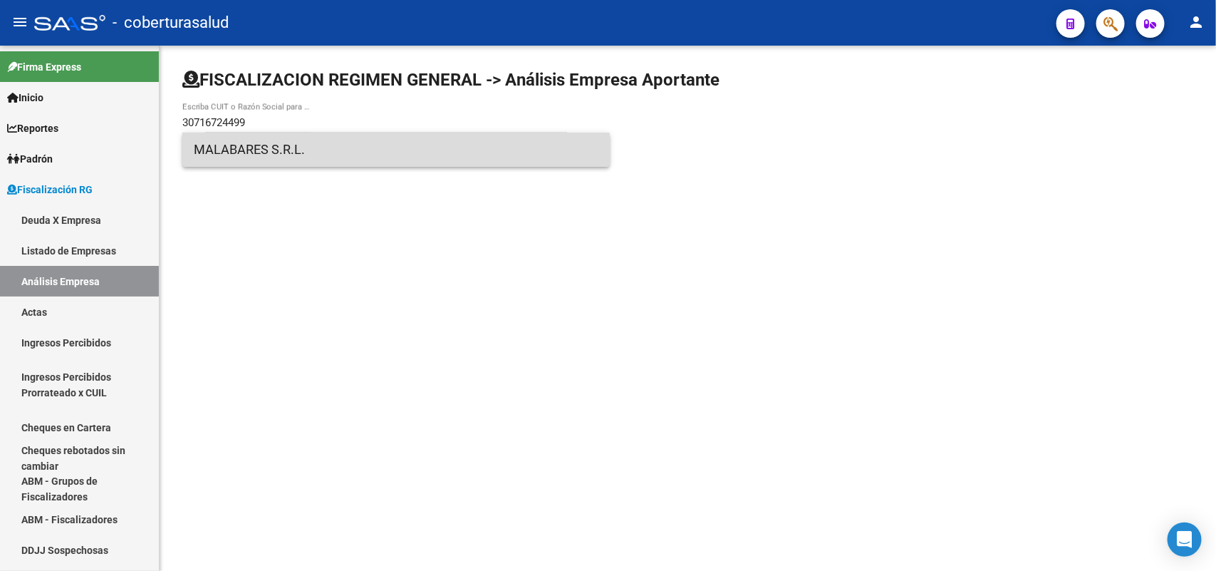
click at [317, 147] on span "MALABARES S.R.L." at bounding box center [396, 149] width 405 height 34
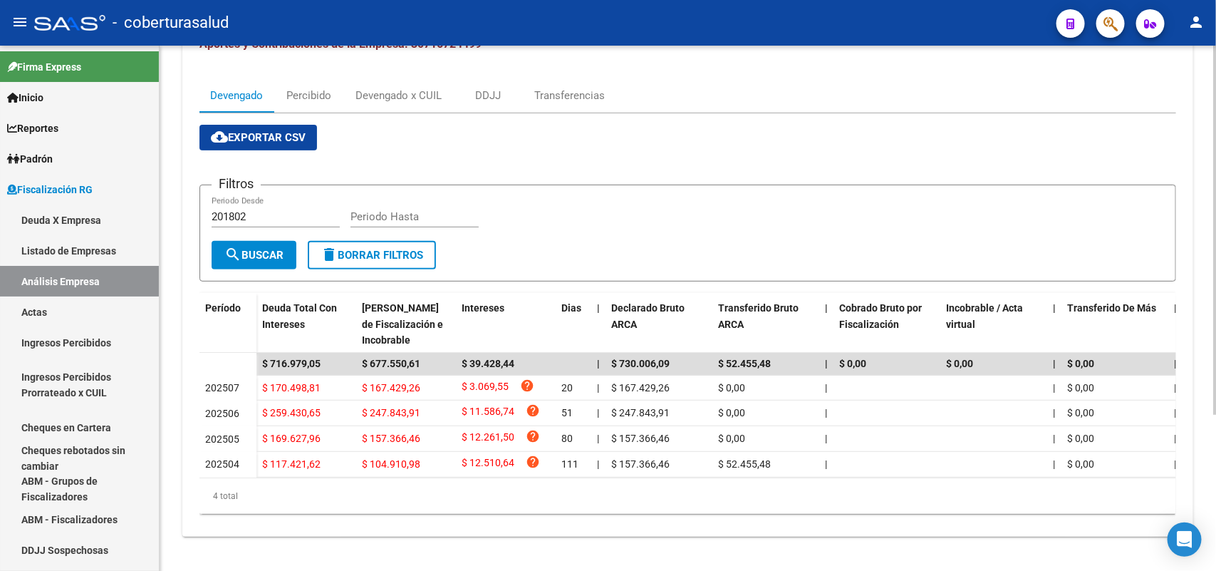
scroll to position [221, 0]
click at [415, 88] on div "Devengado x CUIL" at bounding box center [398, 96] width 86 height 16
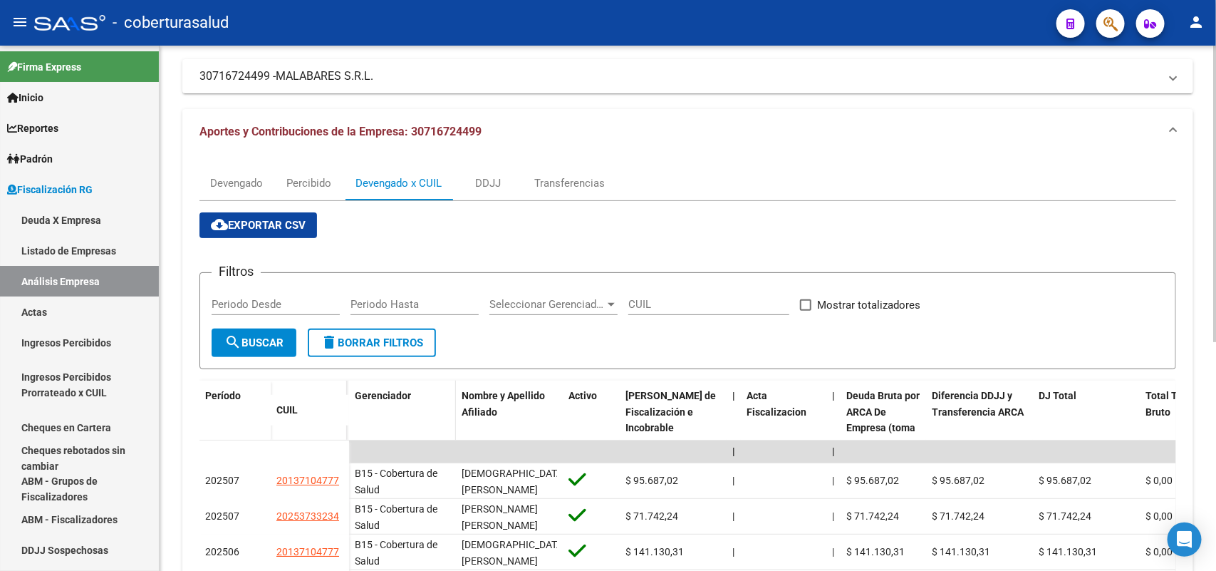
scroll to position [267, 0]
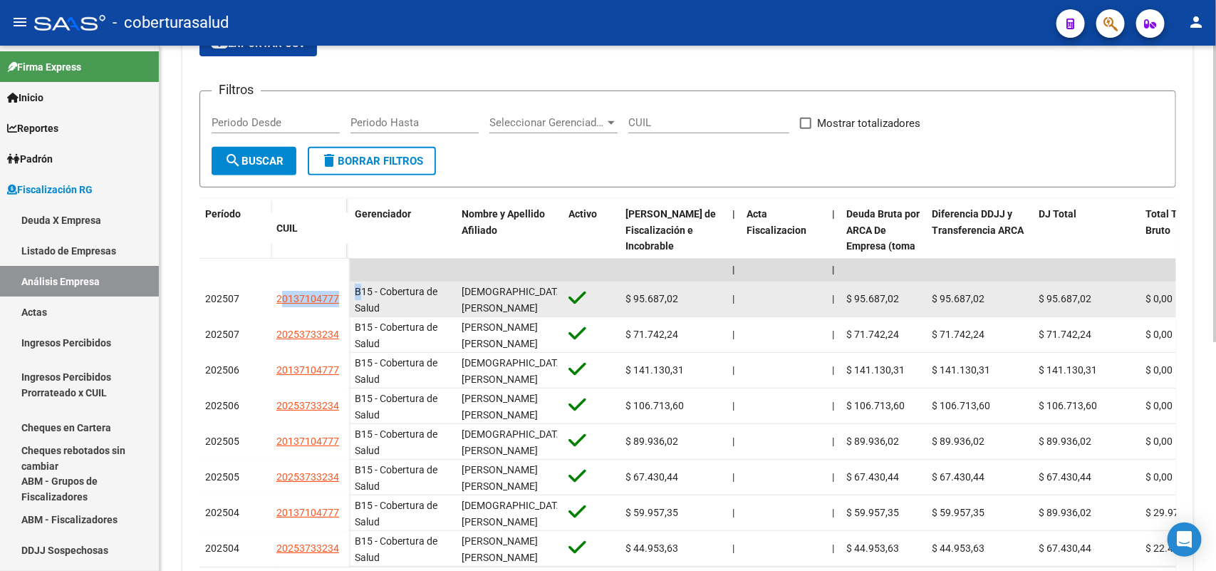
drag, startPoint x: 280, startPoint y: 333, endPoint x: 361, endPoint y: 331, distance: 81.2
drag, startPoint x: 333, startPoint y: 339, endPoint x: 328, endPoint y: 333, distance: 8.1
click at [339, 317] on datatable-body-cell "20137104777" at bounding box center [310, 299] width 78 height 36
copy span "20137104777"
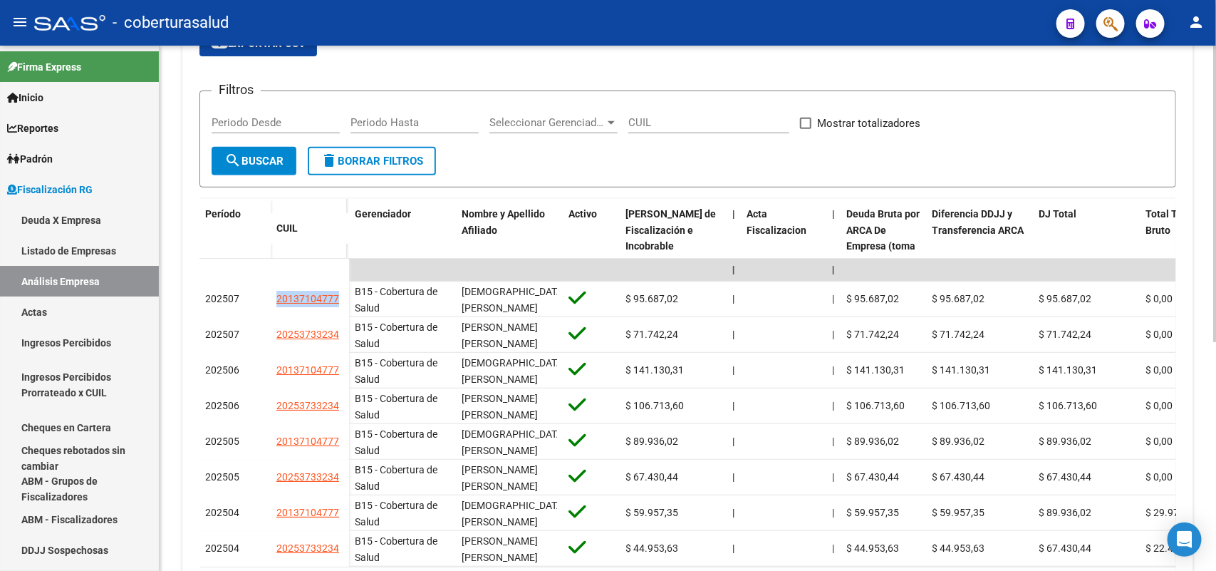
scroll to position [0, 0]
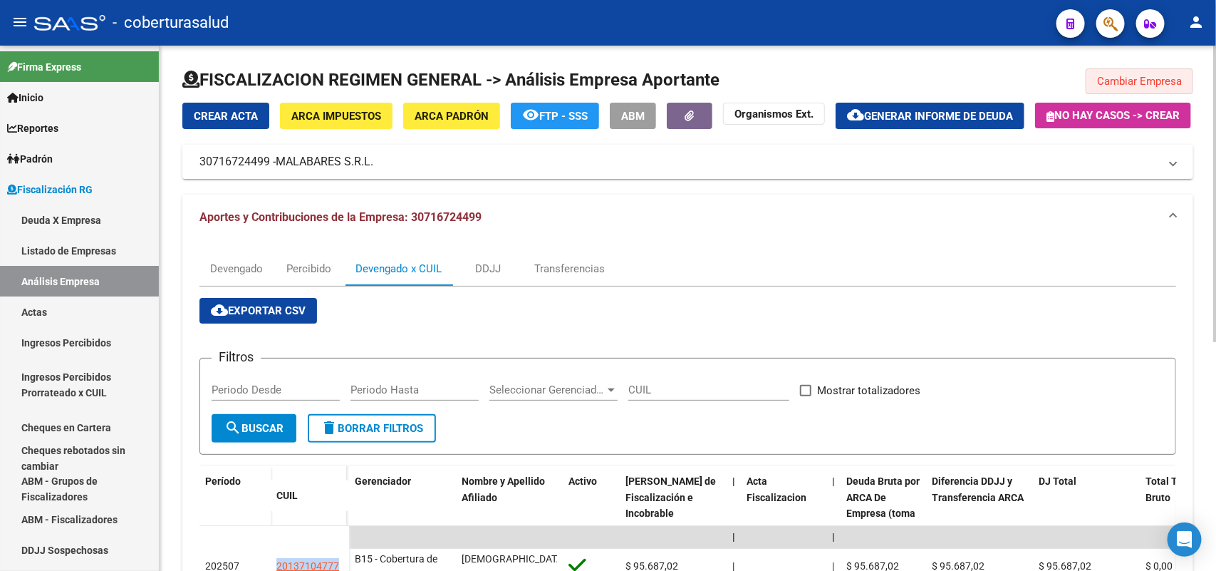
click at [1127, 83] on span "Cambiar Empresa" at bounding box center [1139, 81] width 85 height 13
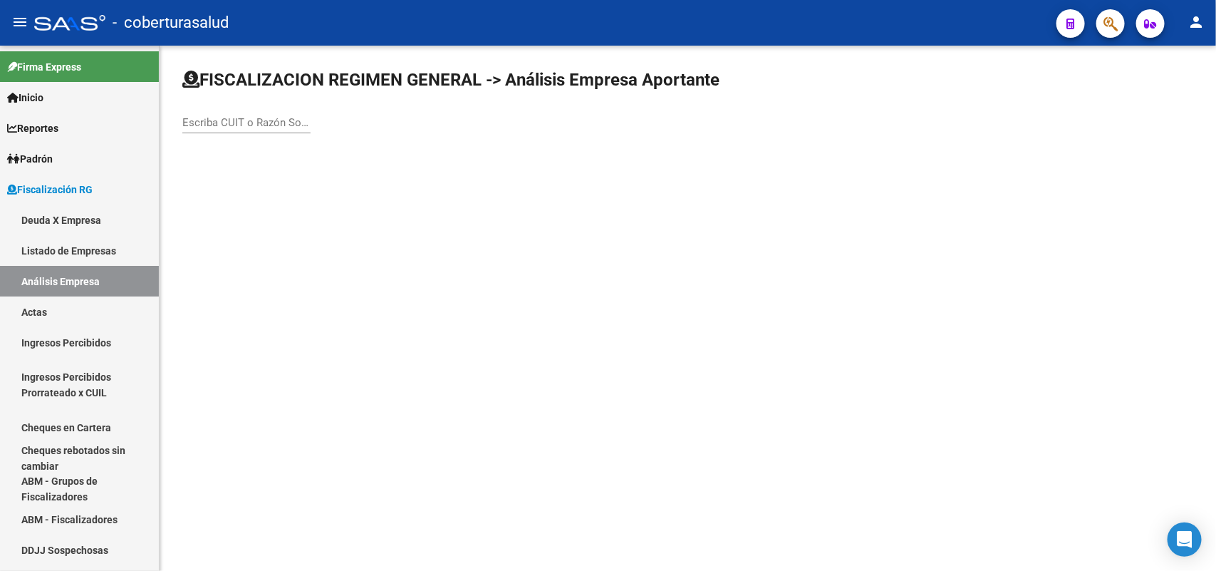
click at [265, 126] on input "Escriba CUIT o Razón Social para buscar" at bounding box center [246, 122] width 128 height 13
paste input "30715787799"
type input "30715787799"
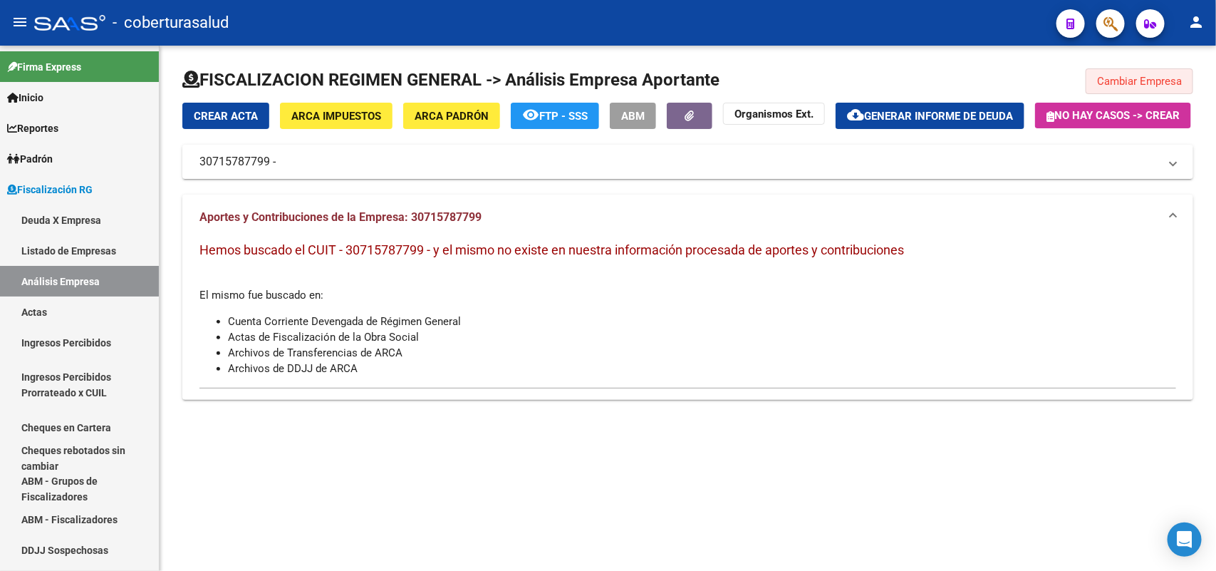
click at [1168, 86] on span "Cambiar Empresa" at bounding box center [1139, 81] width 85 height 13
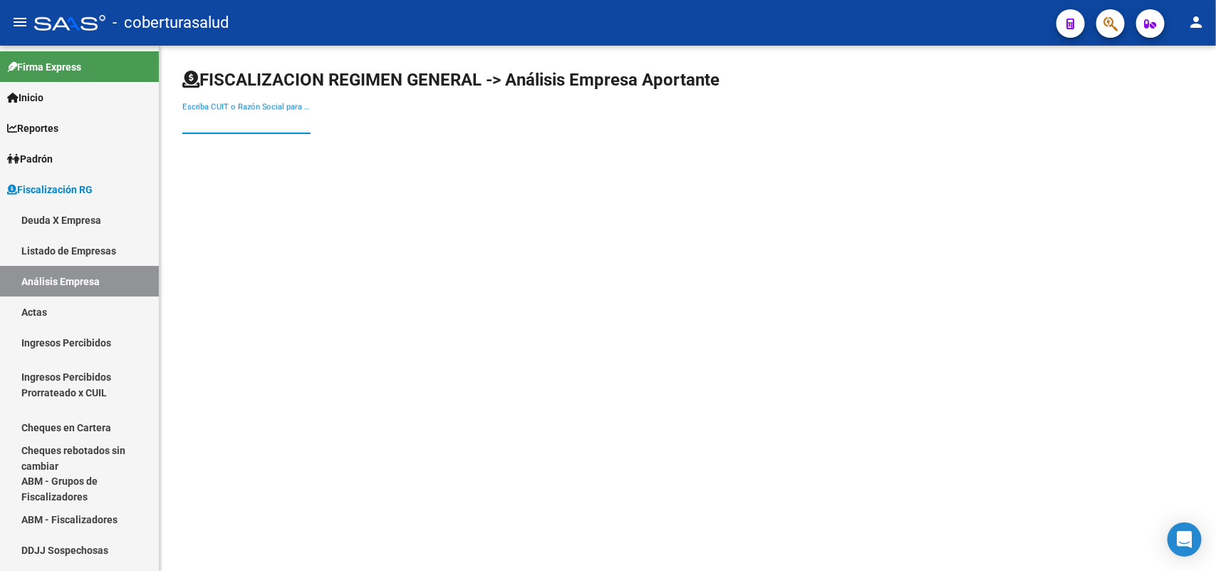
paste input "20186027915"
click at [260, 119] on input "Escriba CUIT o Razón Social para buscar" at bounding box center [246, 122] width 128 height 13
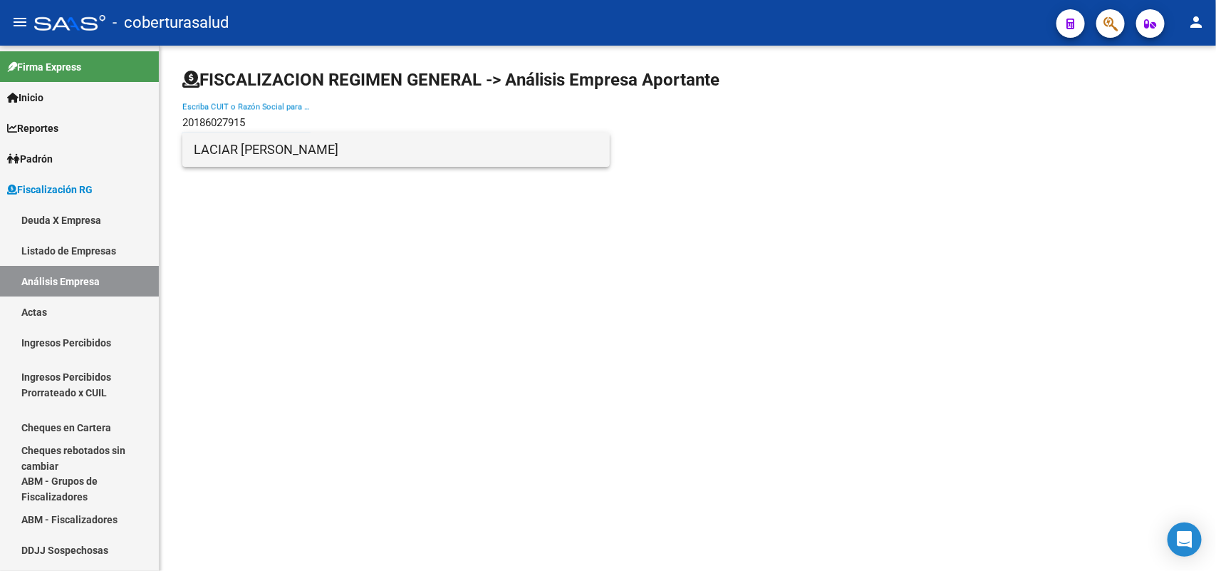
type input "20186027915"
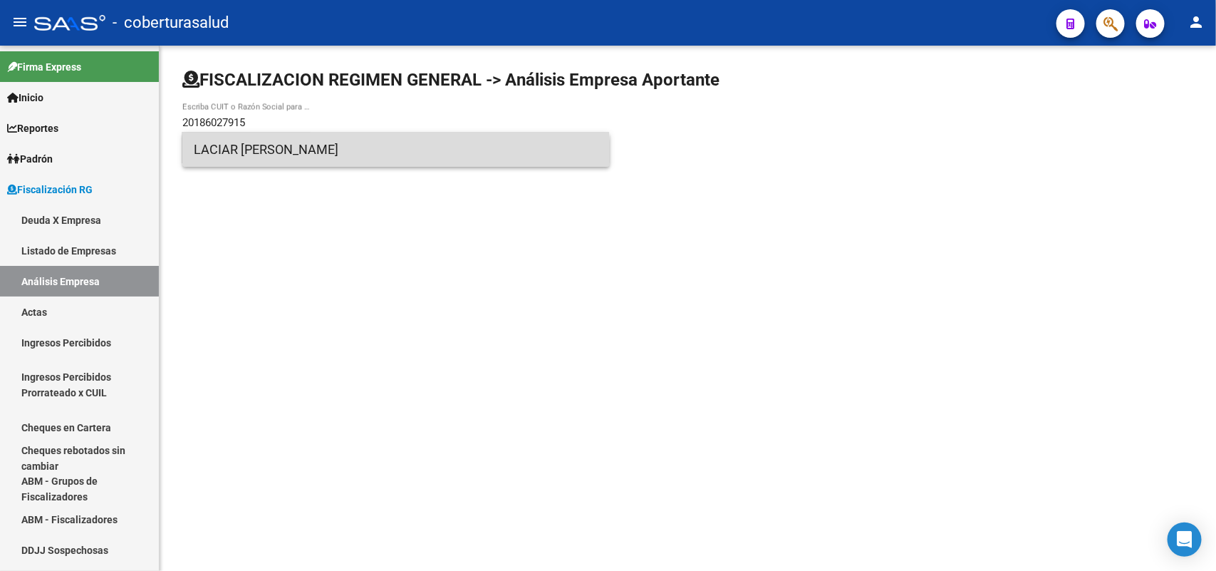
click at [251, 160] on span "LACIAR [PERSON_NAME]" at bounding box center [396, 149] width 405 height 34
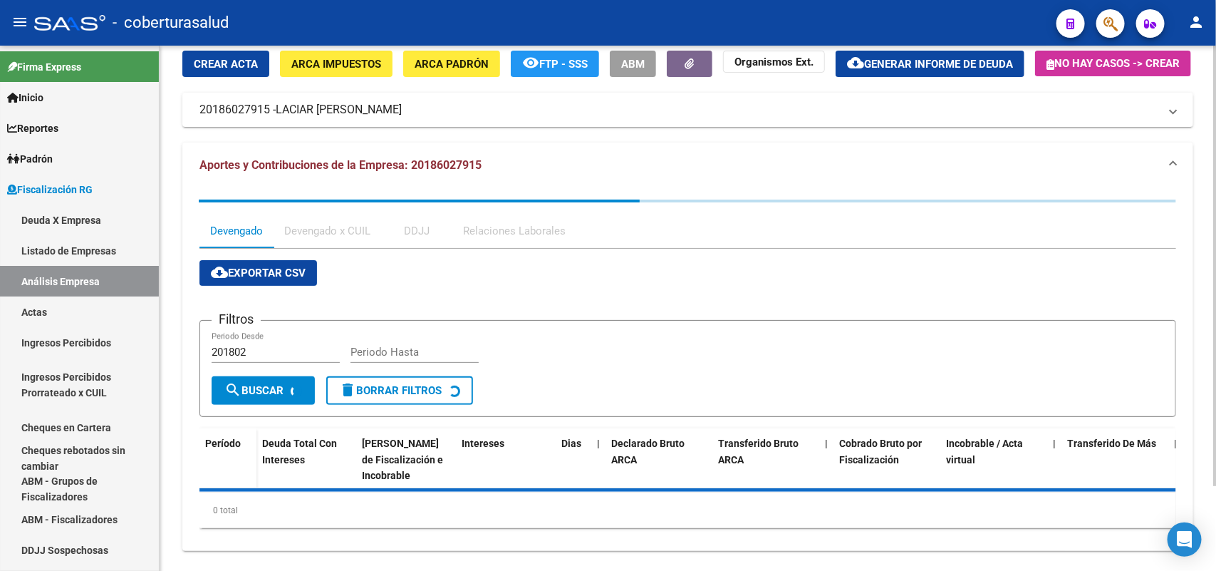
scroll to position [100, 0]
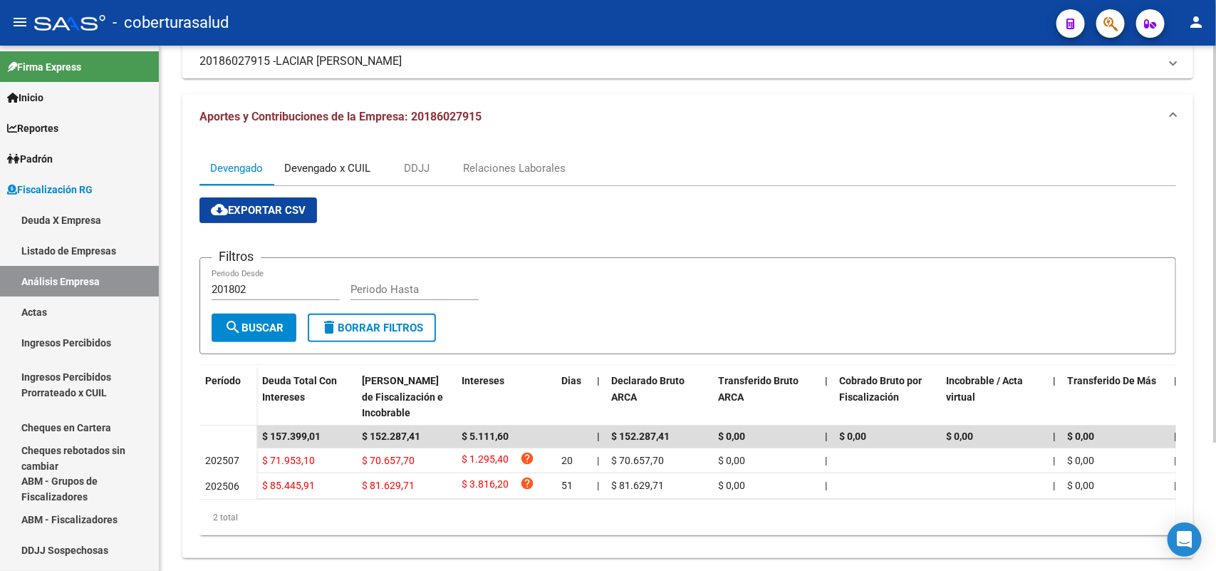
click at [347, 176] on div "Devengado x CUIL" at bounding box center [327, 168] width 86 height 16
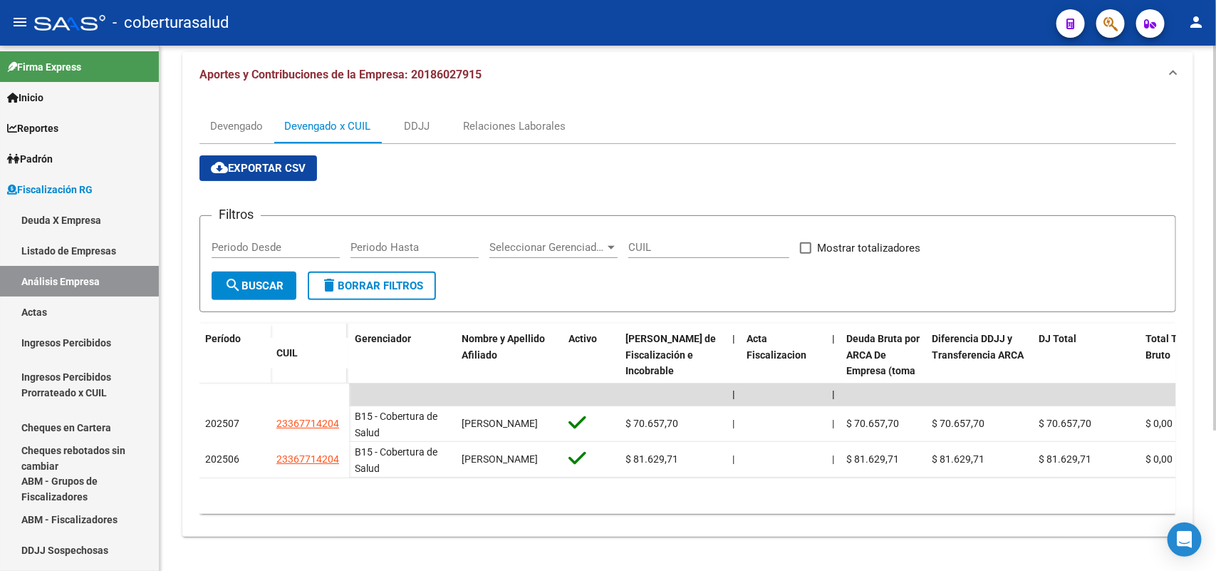
scroll to position [190, 0]
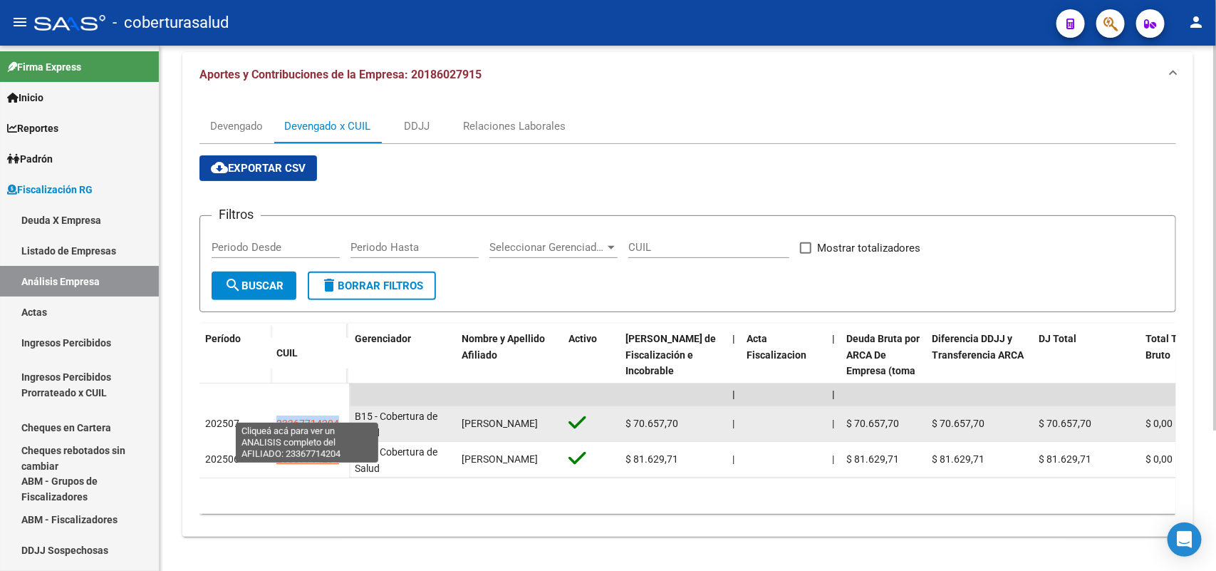
drag, startPoint x: 271, startPoint y: 410, endPoint x: 338, endPoint y: 415, distance: 67.1
click at [338, 415] on datatable-body-cell "23367714204" at bounding box center [310, 424] width 78 height 36
copy span "23367714204"
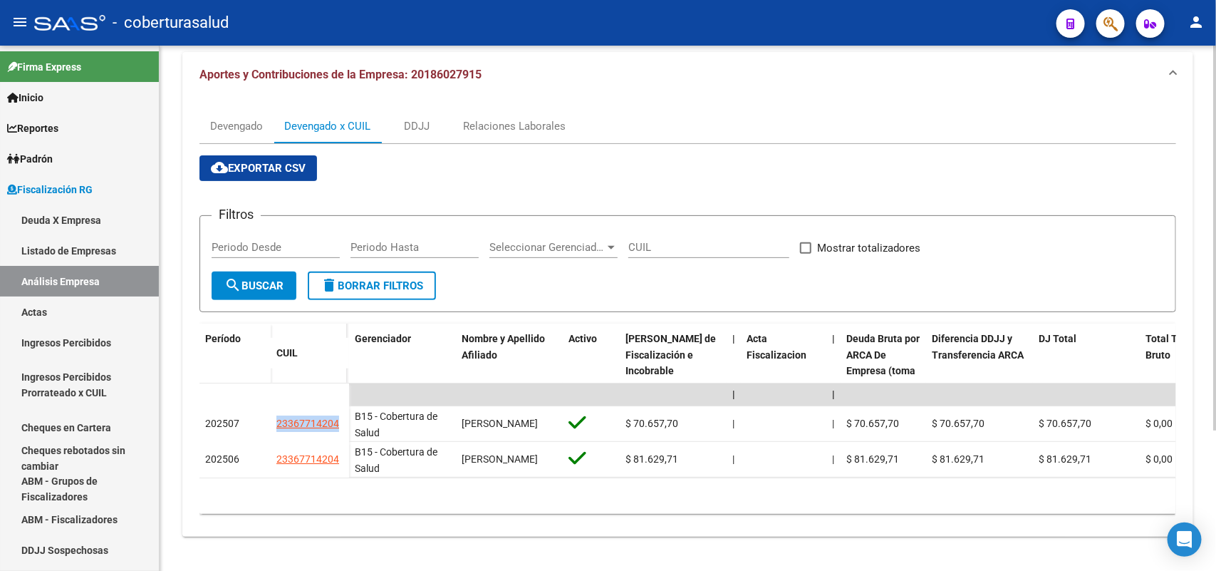
scroll to position [0, 0]
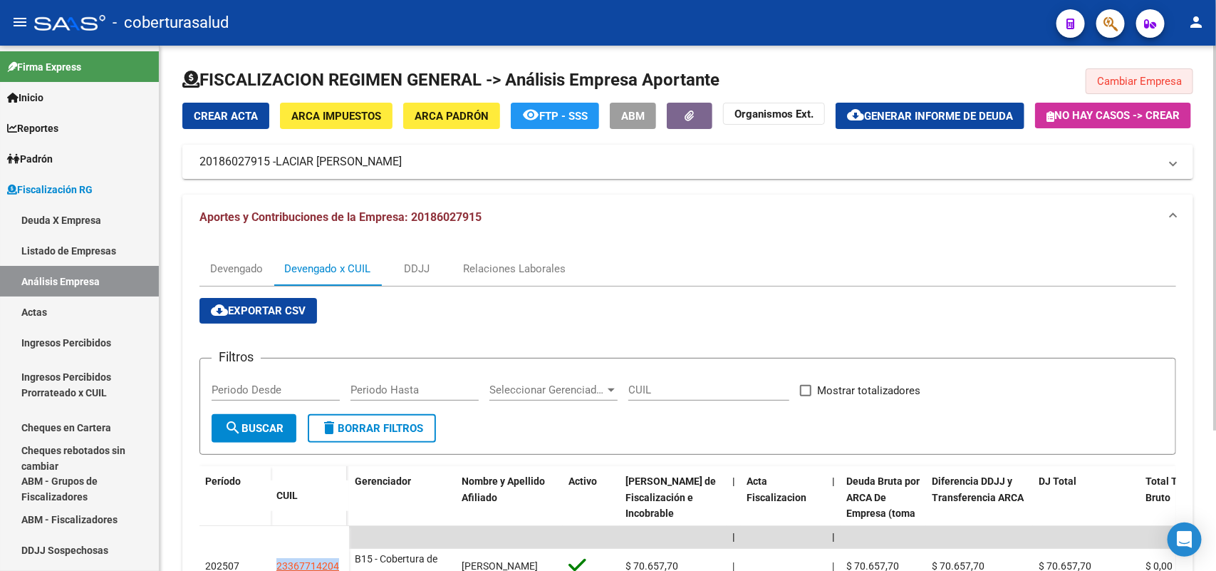
click at [1172, 85] on span "Cambiar Empresa" at bounding box center [1139, 81] width 85 height 13
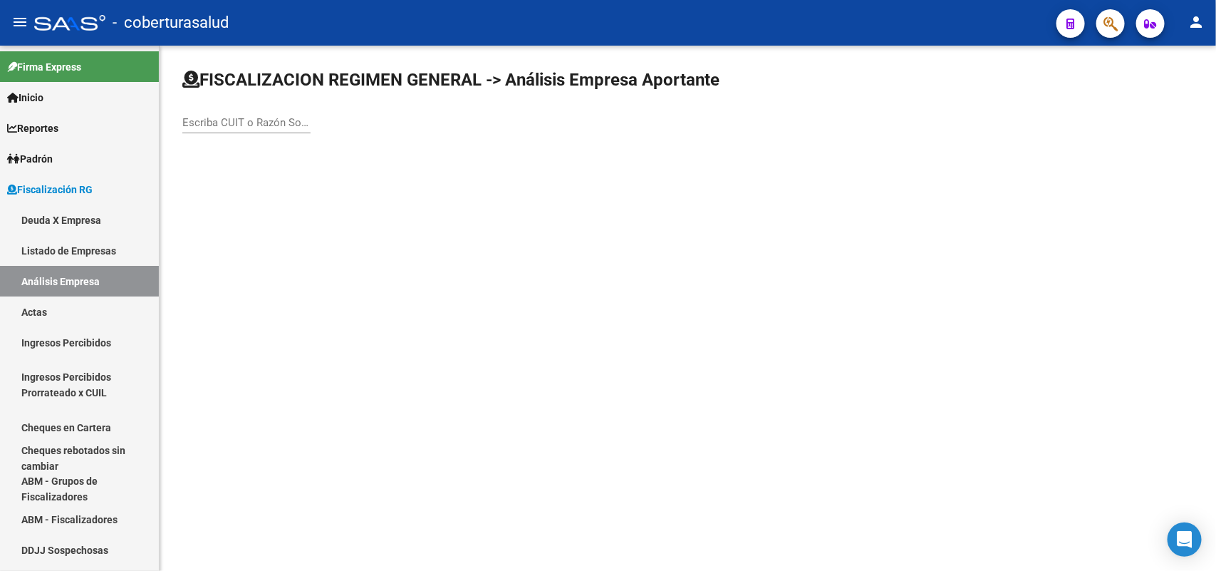
paste input "23318091374"
click at [269, 121] on input "23318091374" at bounding box center [246, 122] width 128 height 13
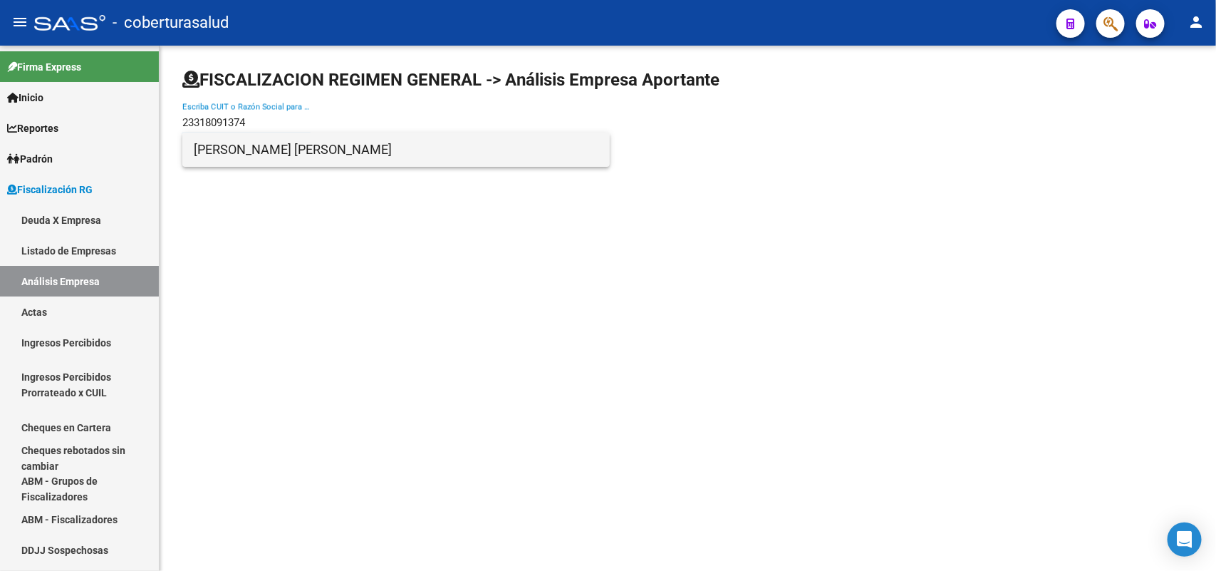
type input "23318091374"
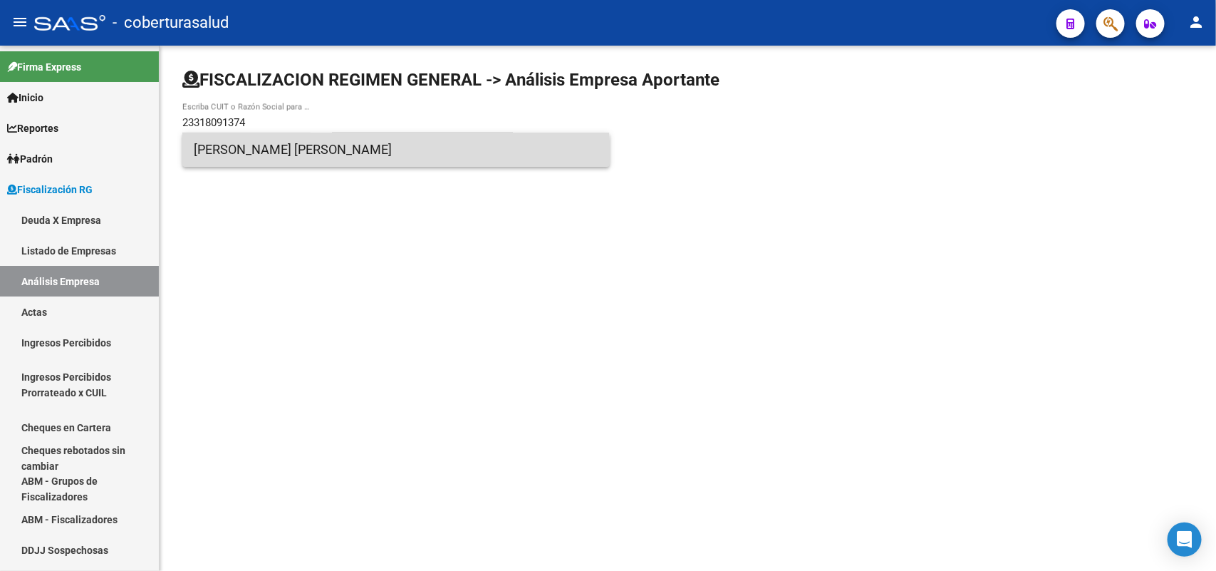
click at [290, 157] on span "[PERSON_NAME] [PERSON_NAME]" at bounding box center [396, 149] width 405 height 34
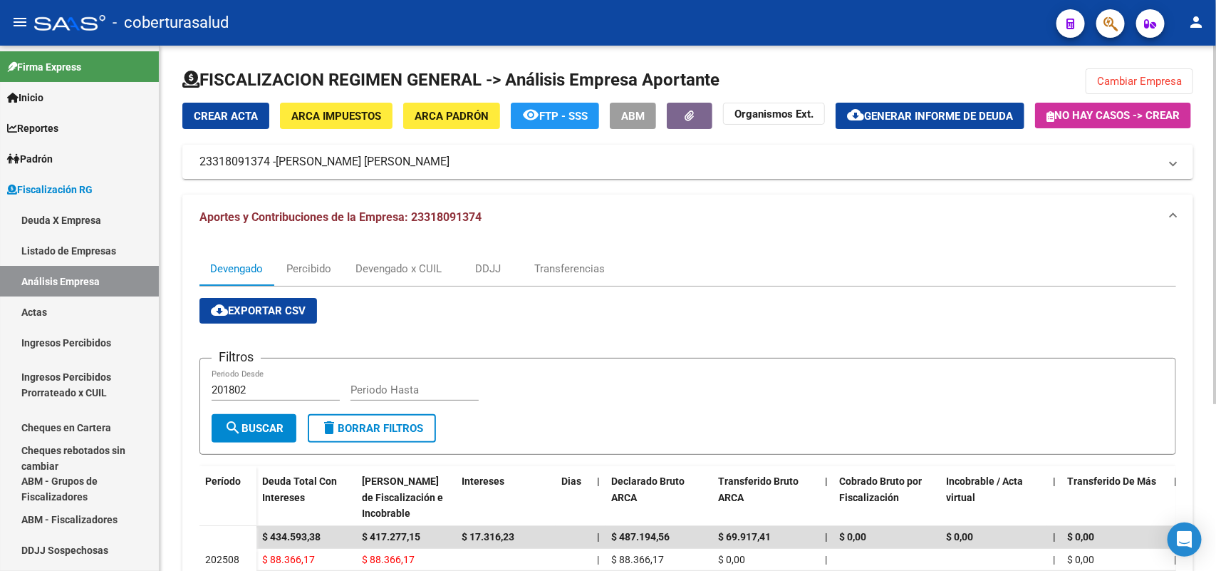
scroll to position [244, 0]
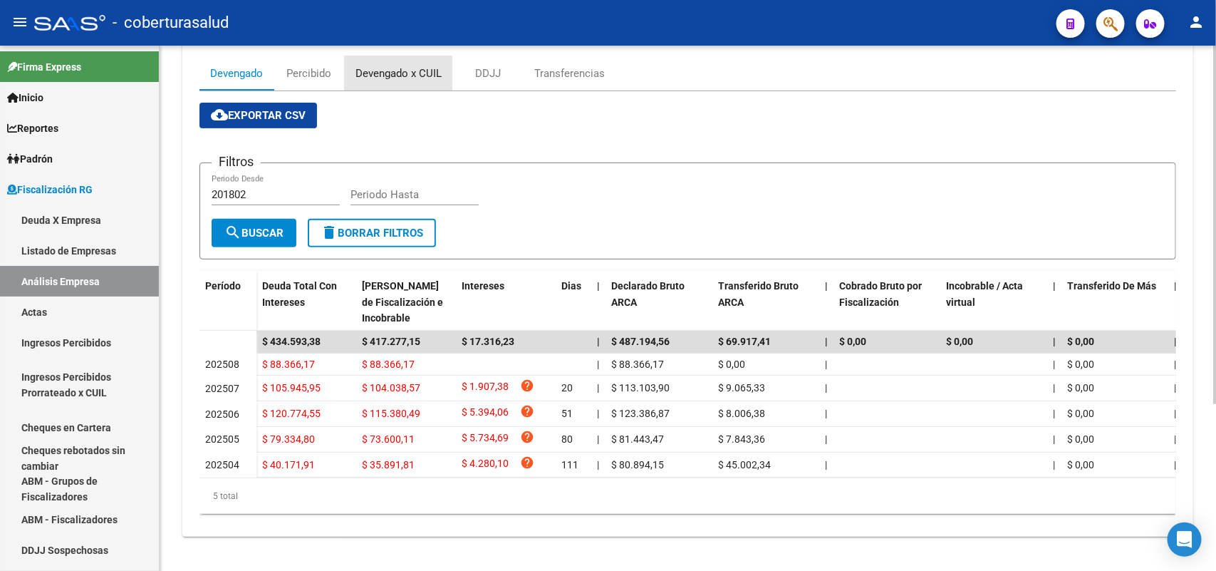
click at [358, 66] on div "Devengado x CUIL" at bounding box center [398, 74] width 86 height 16
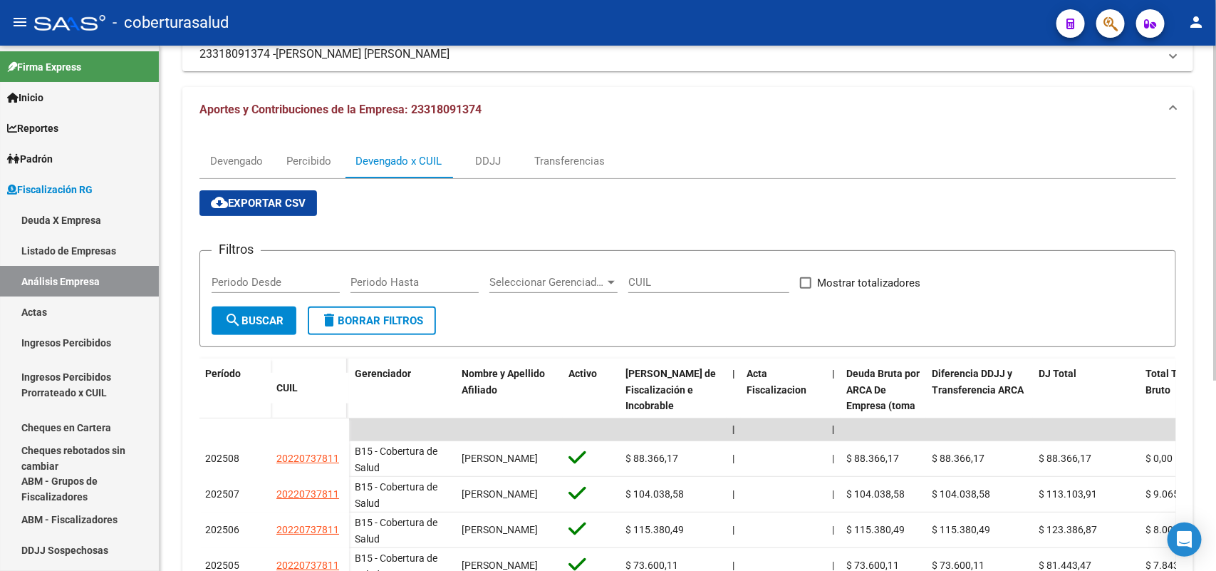
scroll to position [297, 0]
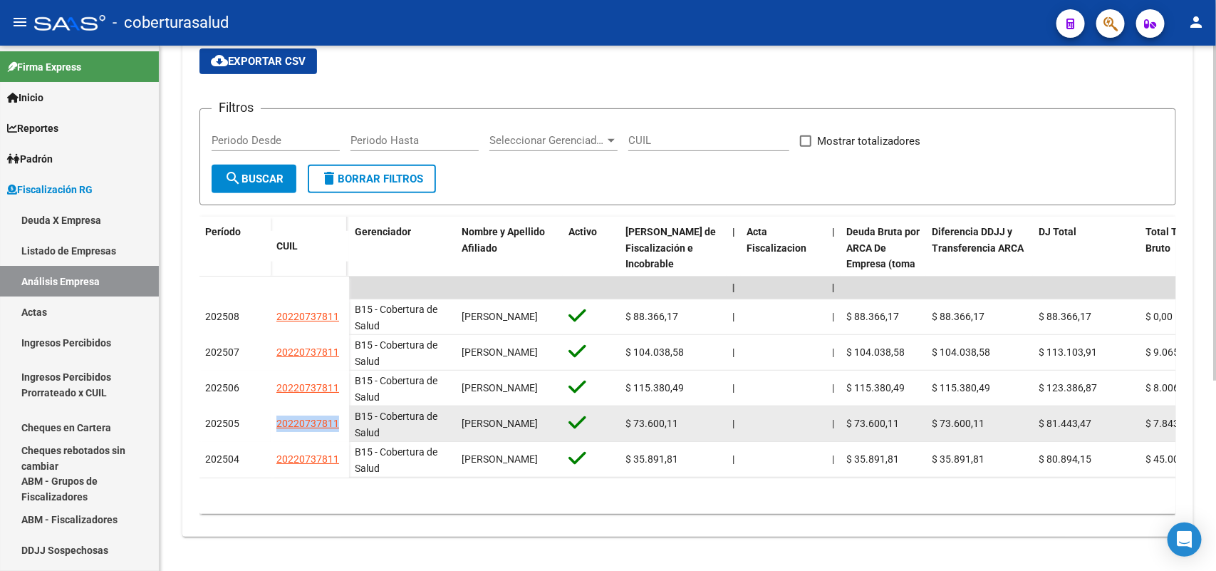
drag, startPoint x: 311, startPoint y: 410, endPoint x: 345, endPoint y: 407, distance: 35.0
click at [345, 407] on datatable-body-cell "20220737811" at bounding box center [310, 424] width 78 height 36
copy span "20220737811"
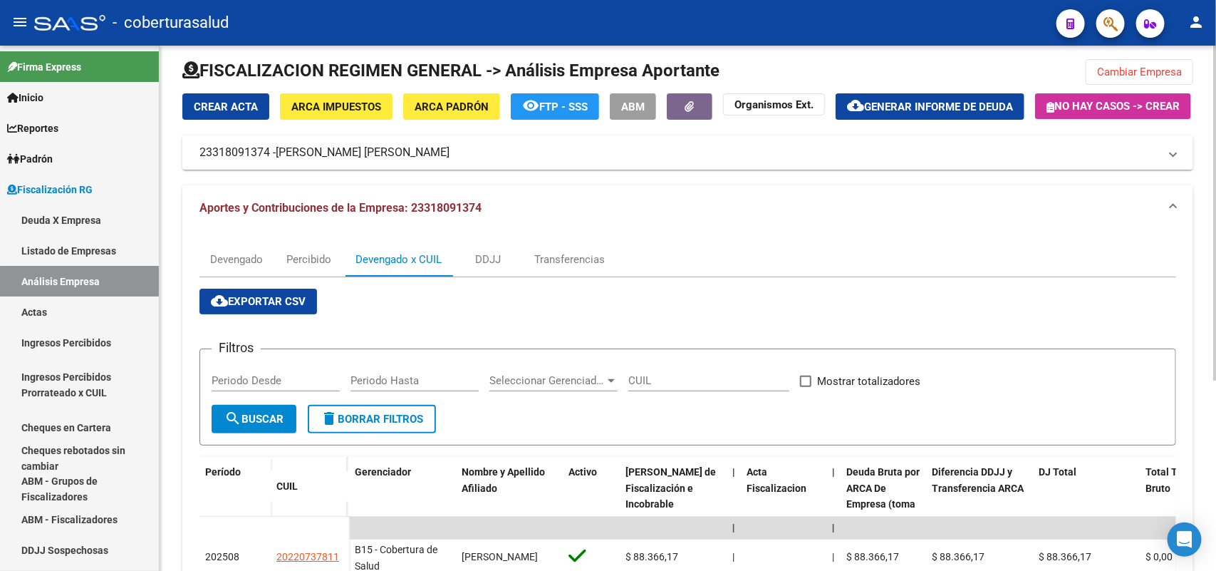
scroll to position [0, 0]
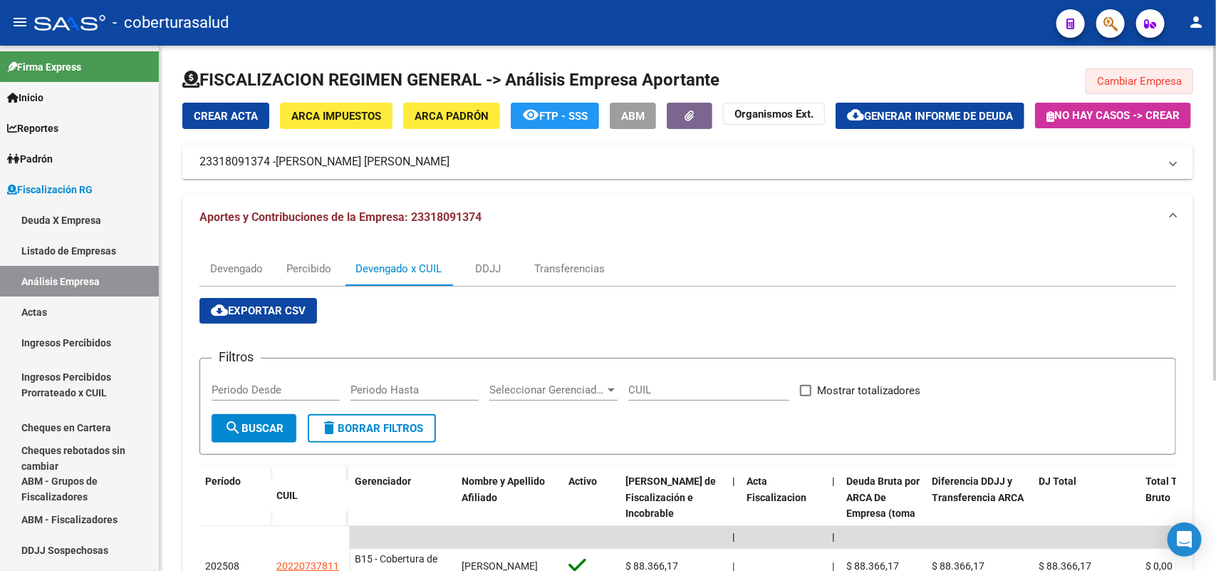
click at [1162, 85] on span "Cambiar Empresa" at bounding box center [1139, 81] width 85 height 13
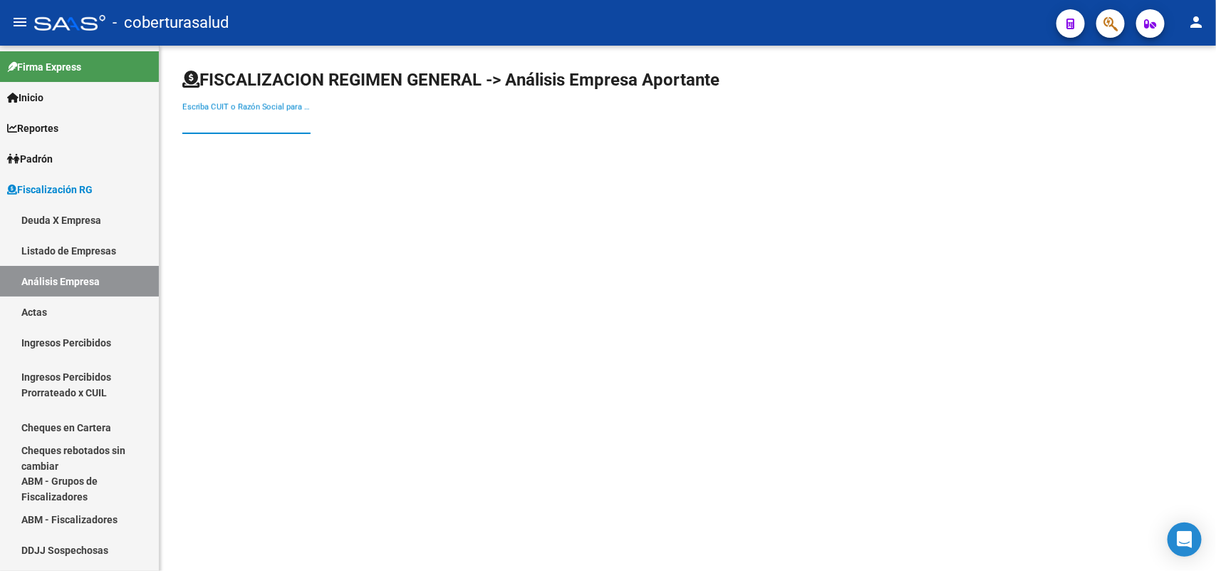
click at [282, 119] on input "Escriba CUIT o Razón Social para buscar" at bounding box center [246, 122] width 128 height 13
paste input "20213811143"
type input "20213811143"
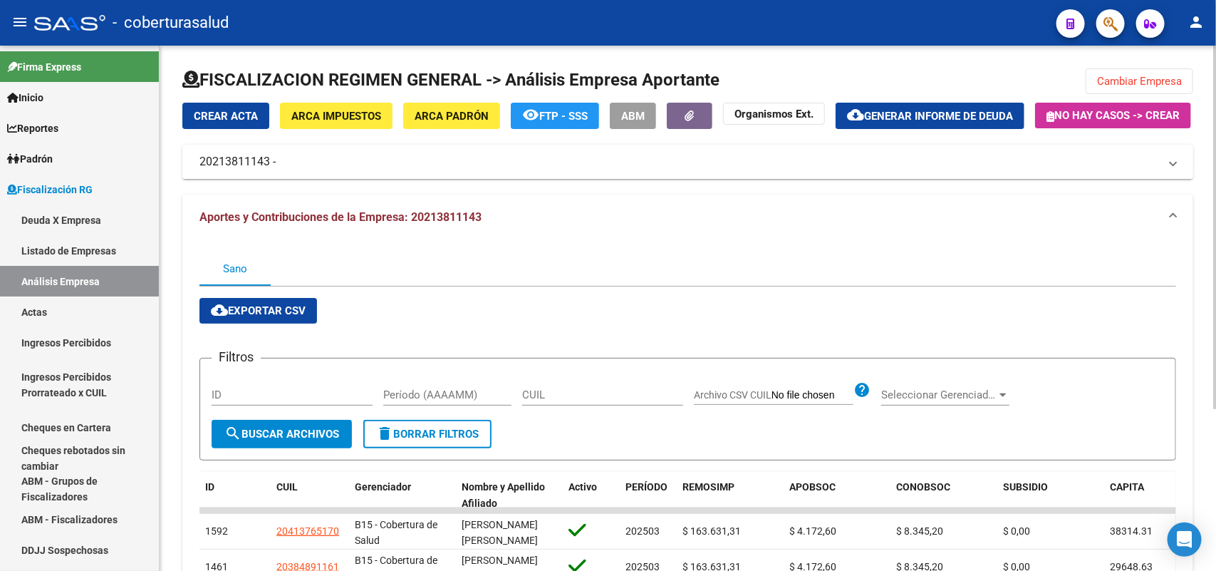
click at [313, 170] on mat-panel-title "20213811143 -" at bounding box center [678, 162] width 959 height 16
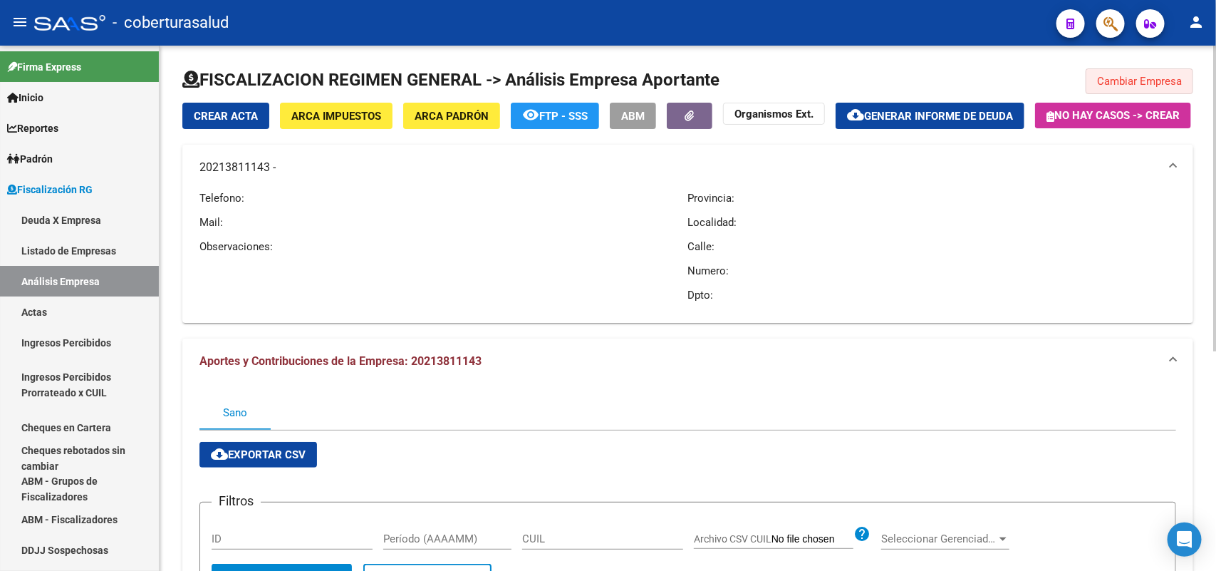
click at [1136, 80] on span "Cambiar Empresa" at bounding box center [1139, 81] width 85 height 13
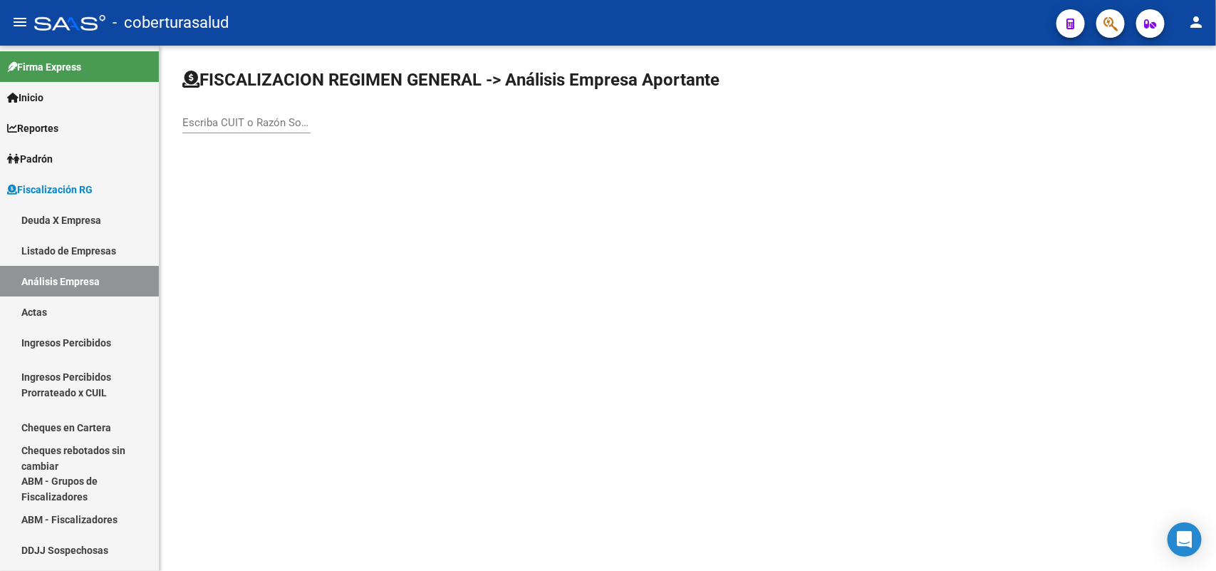
paste input "20213811143"
type input "20213811143"
click at [300, 123] on input "20213811143" at bounding box center [246, 122] width 128 height 13
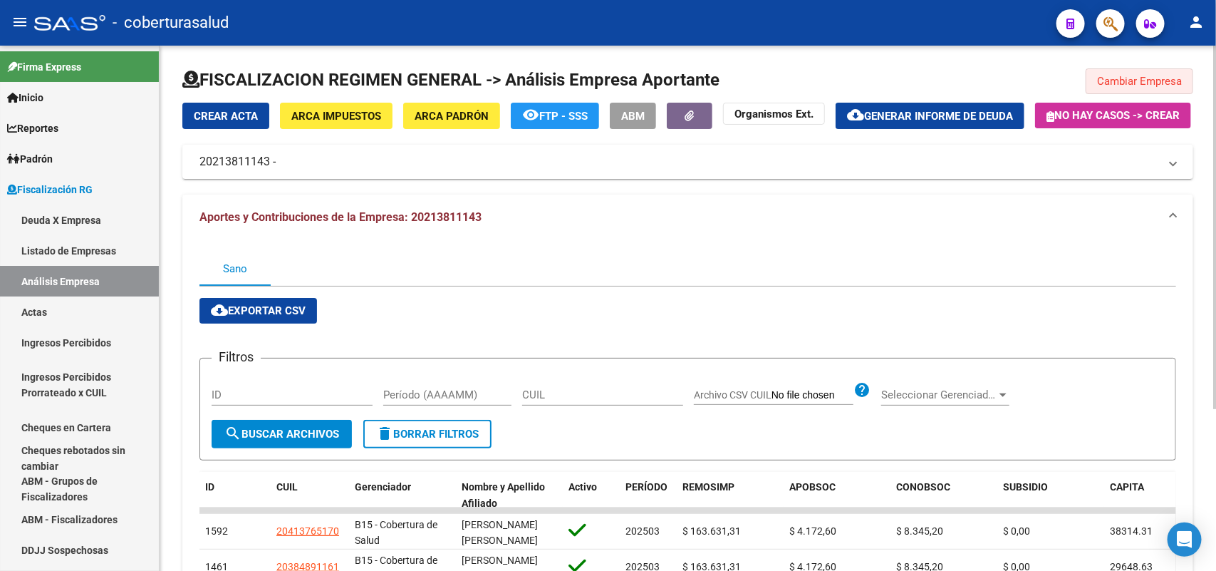
click at [1133, 76] on span "Cambiar Empresa" at bounding box center [1139, 81] width 85 height 13
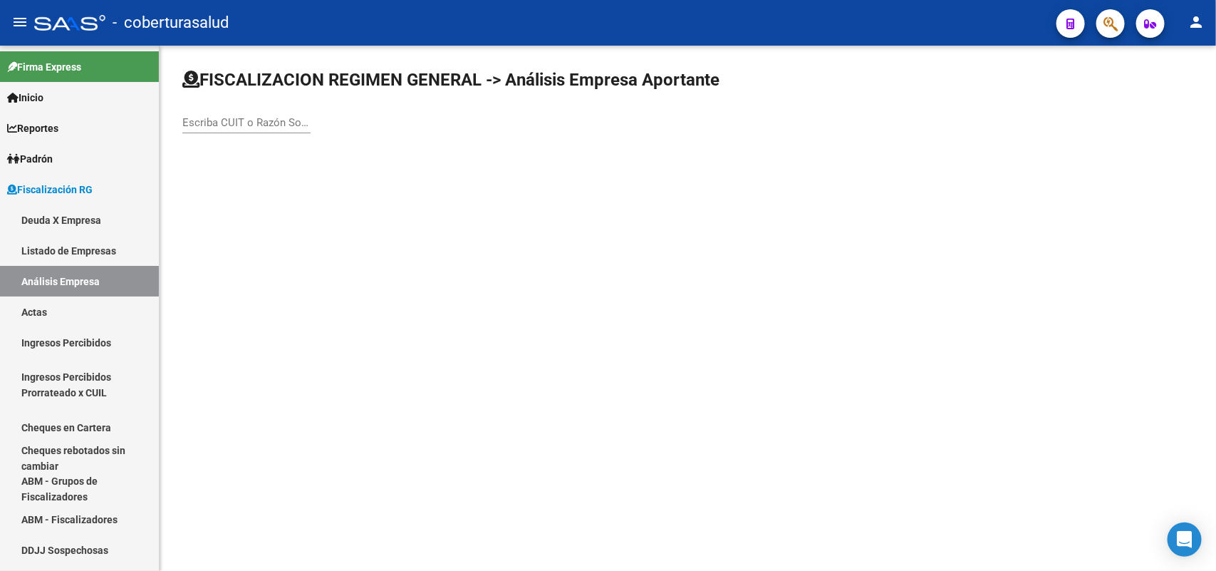
click at [267, 112] on div "Escriba CUIT o Razón Social para buscar" at bounding box center [246, 118] width 128 height 31
paste input "30712175288"
type input "30712175288"
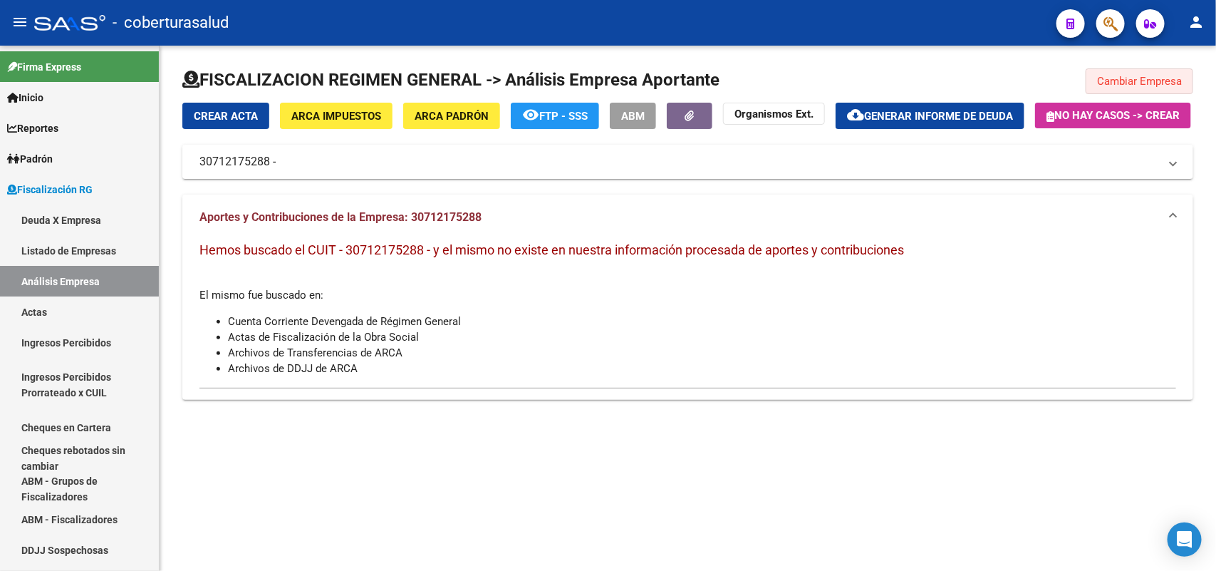
click at [1108, 85] on span "Cambiar Empresa" at bounding box center [1139, 81] width 85 height 13
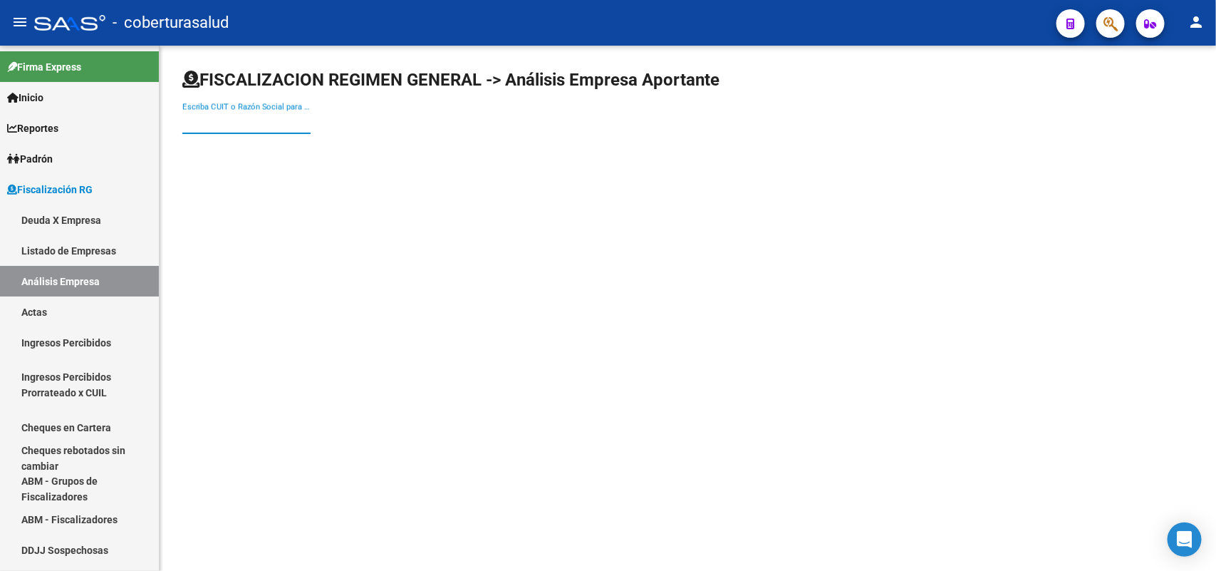
click at [258, 116] on input "Escriba CUIT o Razón Social para buscar" at bounding box center [246, 122] width 128 height 13
paste input "33712025919"
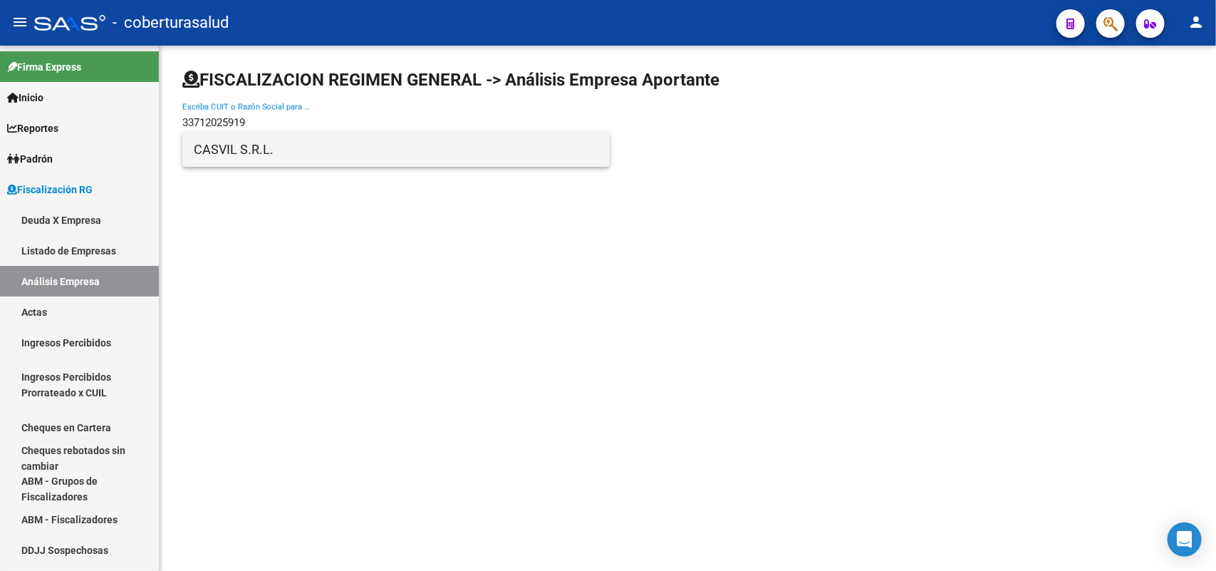
type input "33712025919"
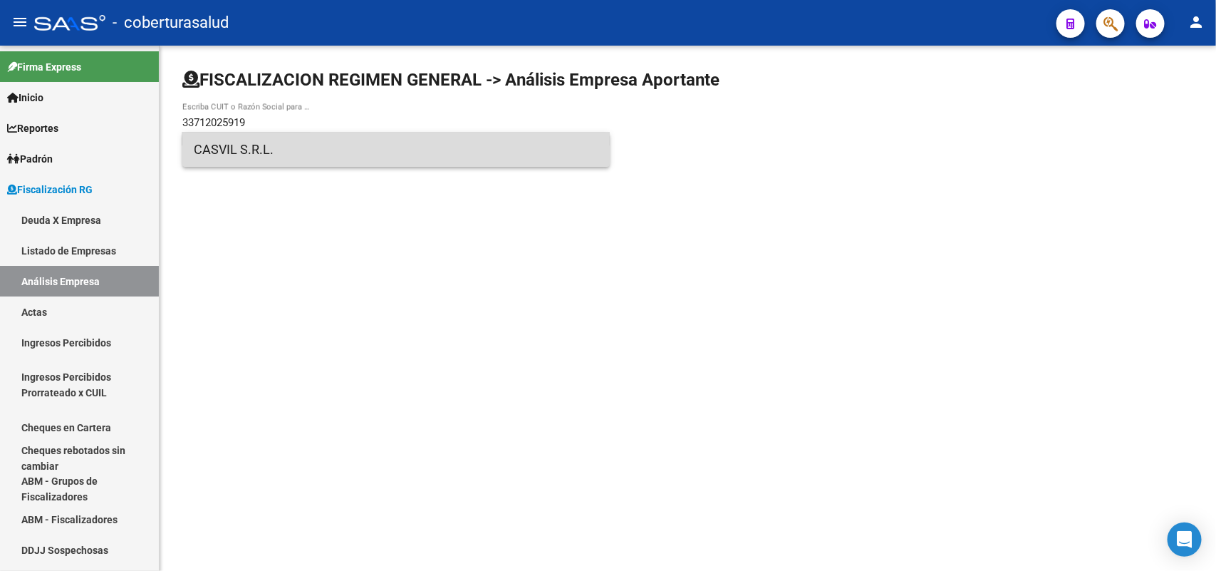
click at [258, 136] on span "CASVIL S.R.L." at bounding box center [396, 149] width 405 height 34
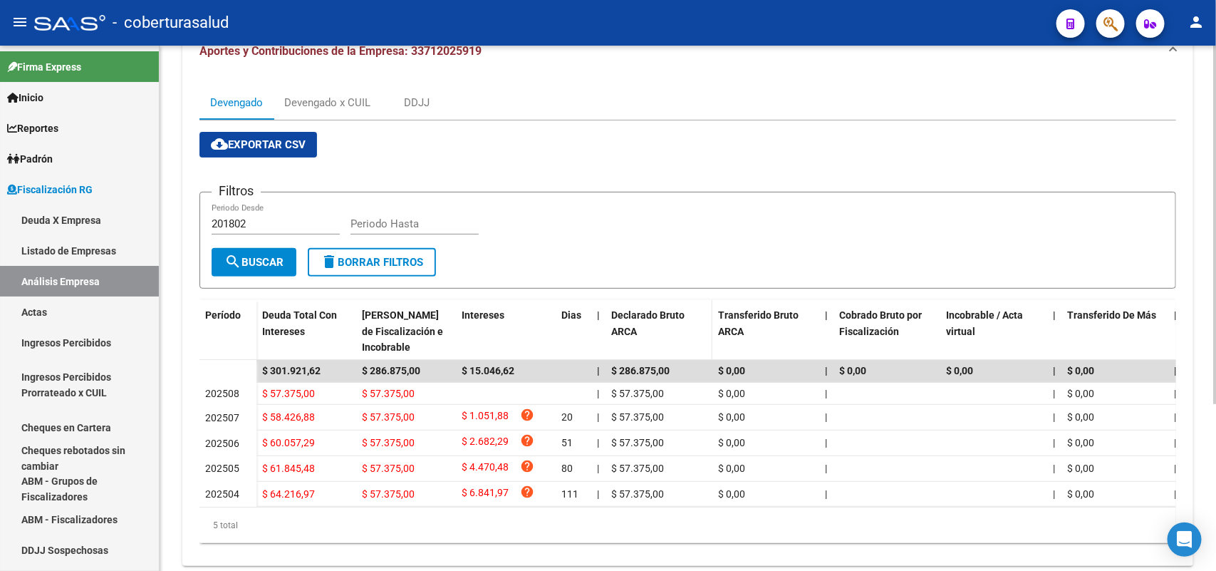
scroll to position [244, 0]
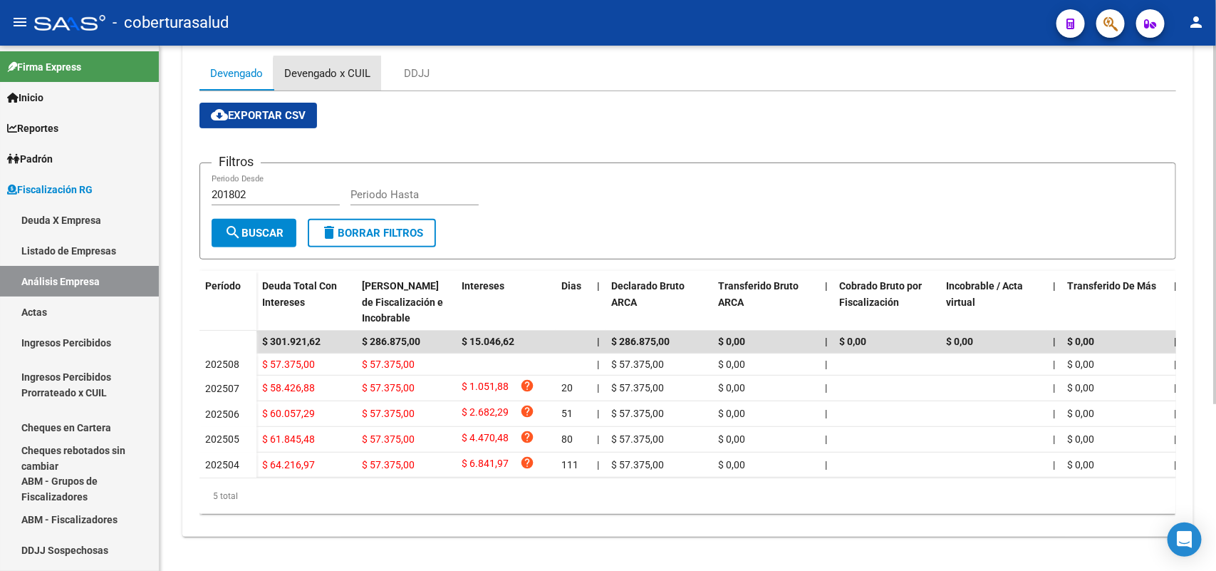
click at [346, 66] on div "Devengado x CUIL" at bounding box center [327, 74] width 86 height 16
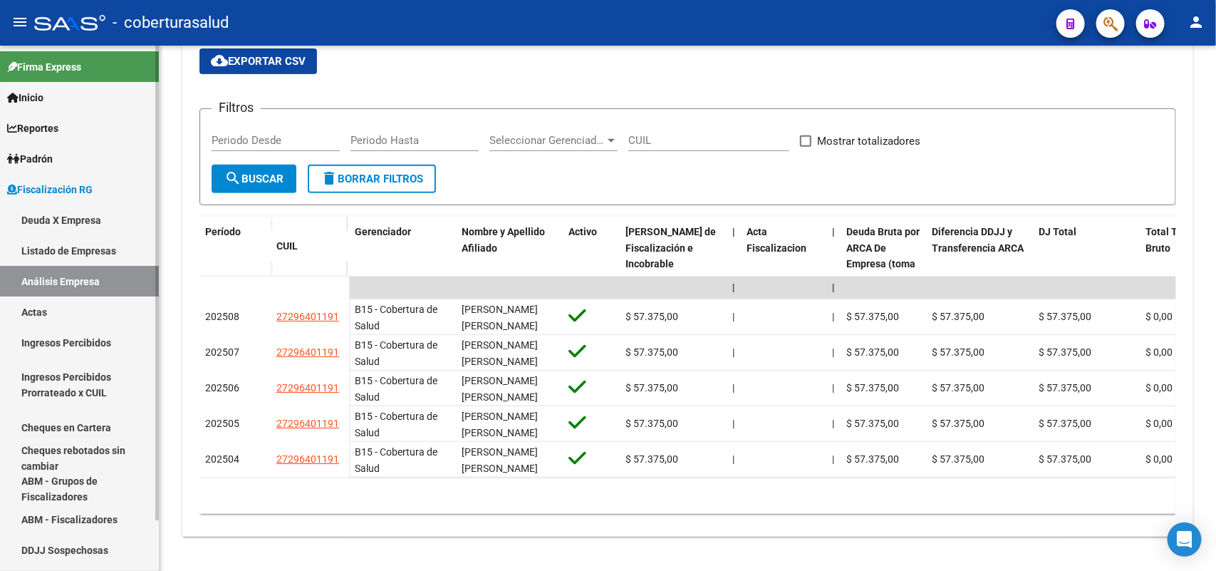
scroll to position [297, 0]
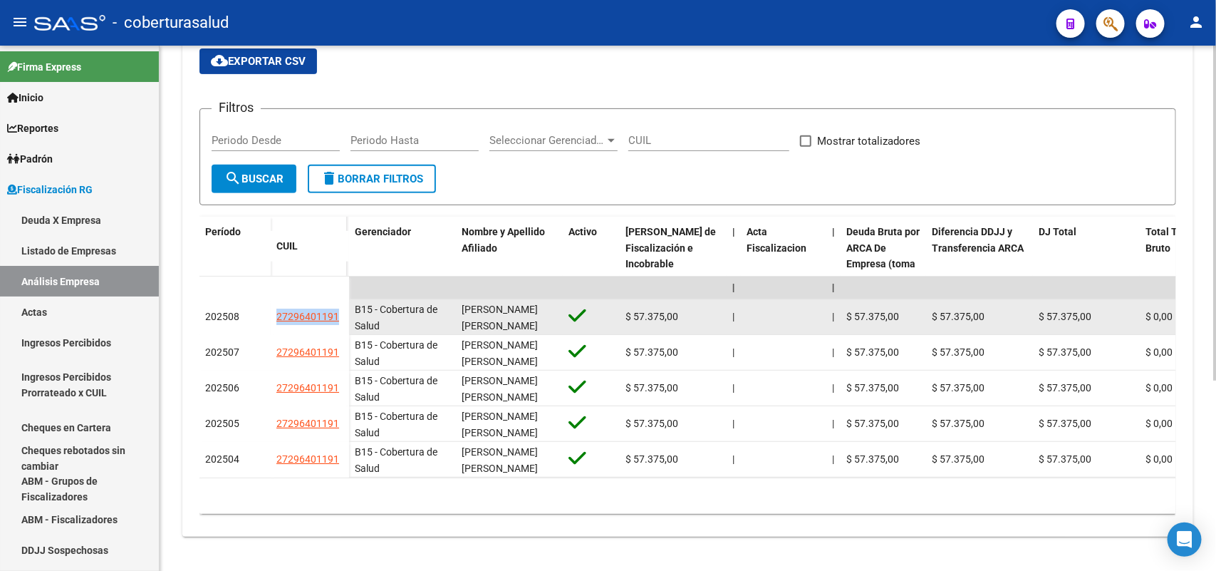
drag, startPoint x: 266, startPoint y: 306, endPoint x: 338, endPoint y: 305, distance: 72.7
click at [338, 305] on div "202508 27296401191" at bounding box center [274, 317] width 150 height 36
copy div "27296401191"
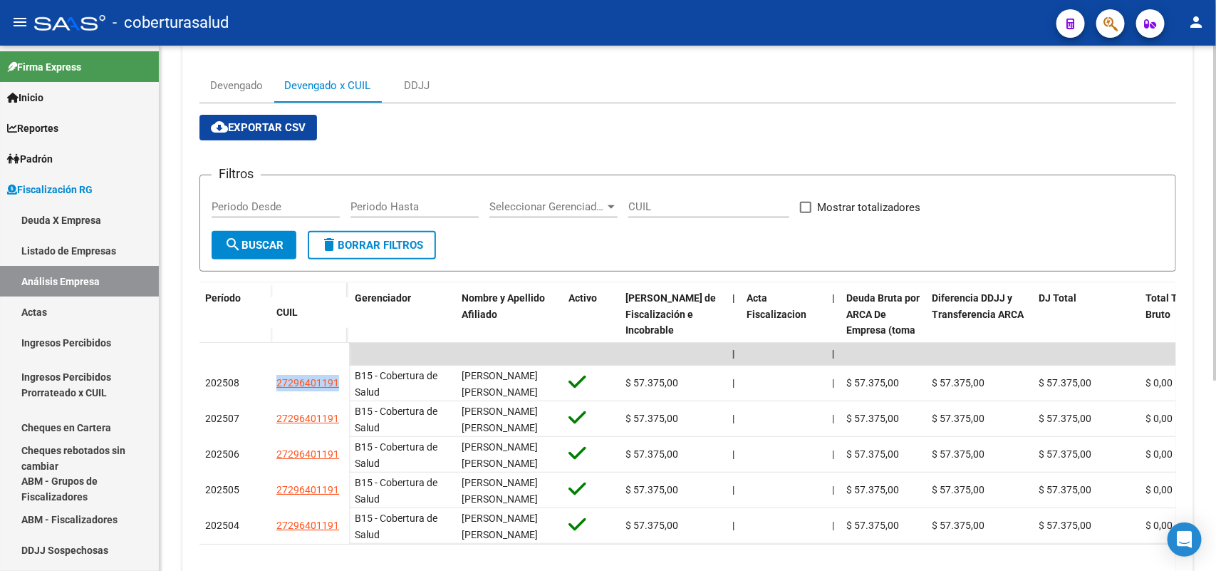
scroll to position [0, 0]
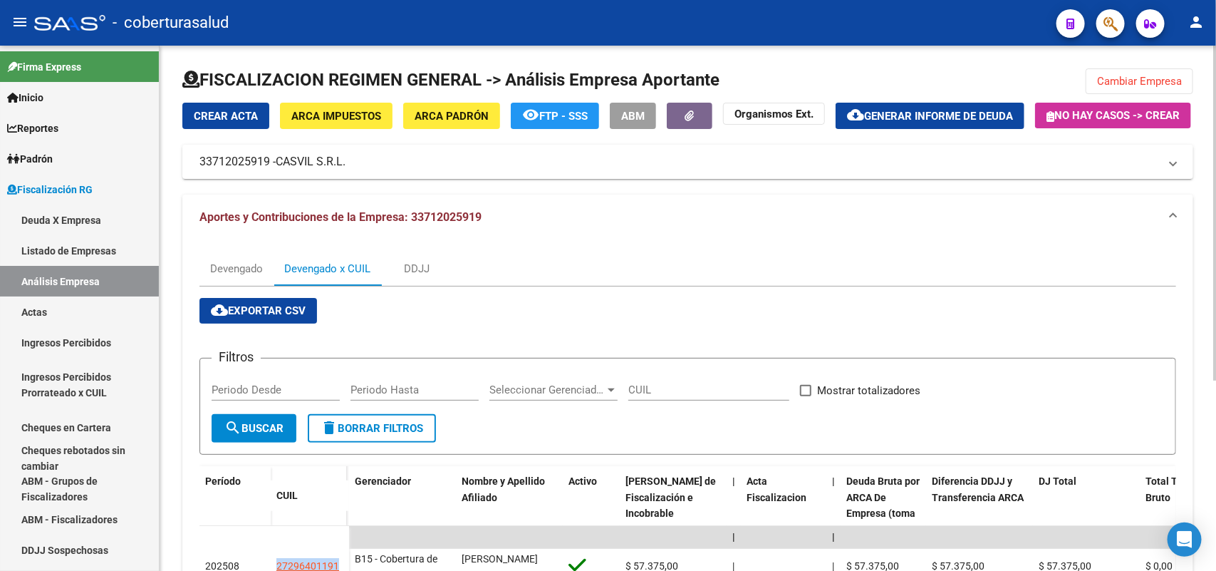
click at [1130, 68] on button "Cambiar Empresa" at bounding box center [1140, 81] width 108 height 26
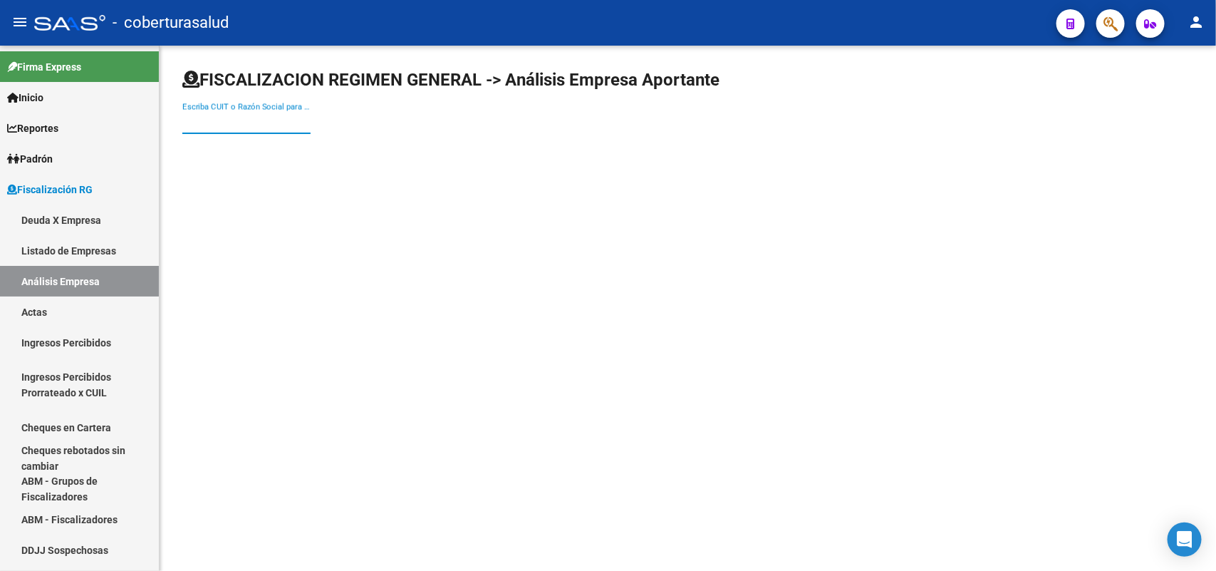
click at [229, 123] on input "Escriba CUIT o Razón Social para buscar" at bounding box center [246, 122] width 128 height 13
paste input "30715342681"
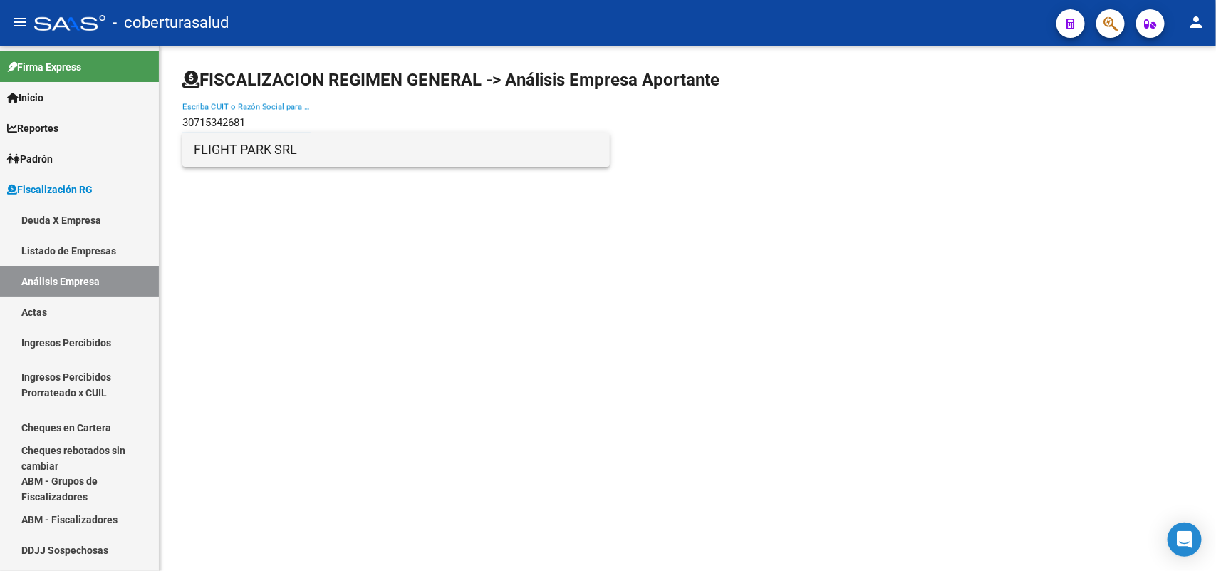
type input "30715342681"
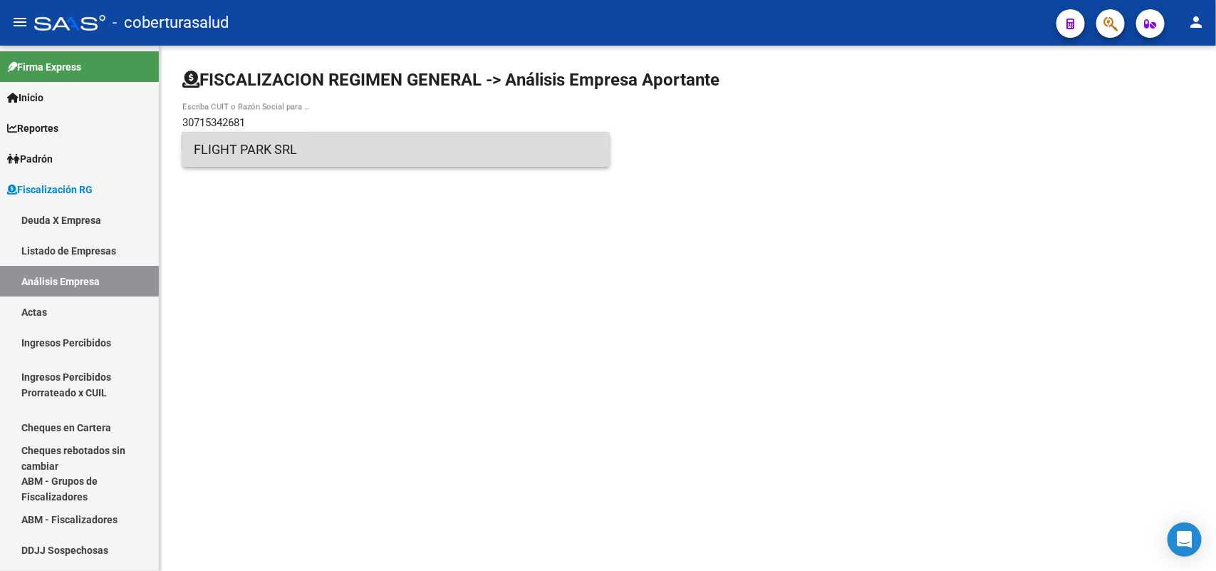
click at [244, 155] on span "FLIGHT PARK SRL" at bounding box center [396, 149] width 405 height 34
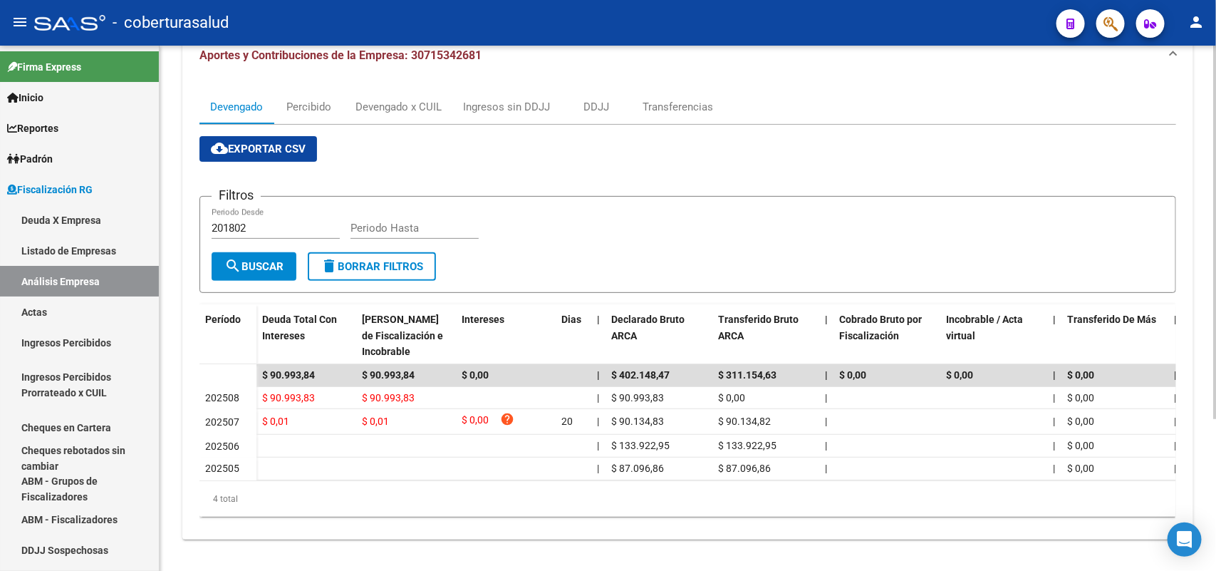
scroll to position [123, 0]
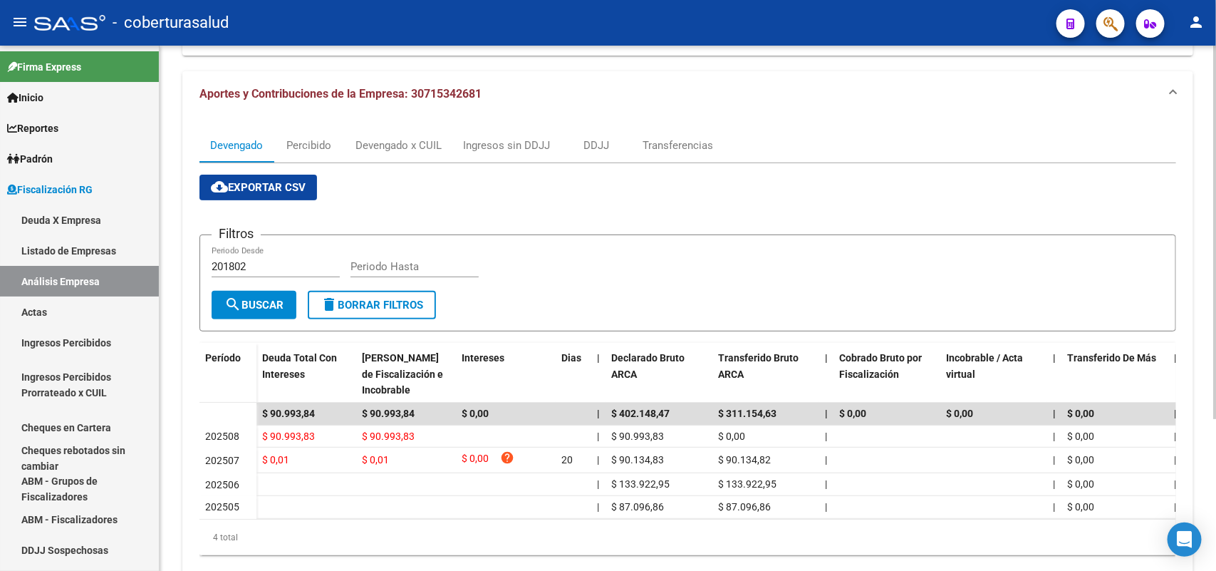
drag, startPoint x: 386, startPoint y: 153, endPoint x: 378, endPoint y: 165, distance: 14.2
click at [381, 161] on div "Devengado Percibido Devengado x CUIL Ingresos sin DDJJ DDJJ Transferencias clou…" at bounding box center [687, 347] width 1011 height 461
click at [376, 162] on div "Devengado x CUIL" at bounding box center [399, 145] width 108 height 34
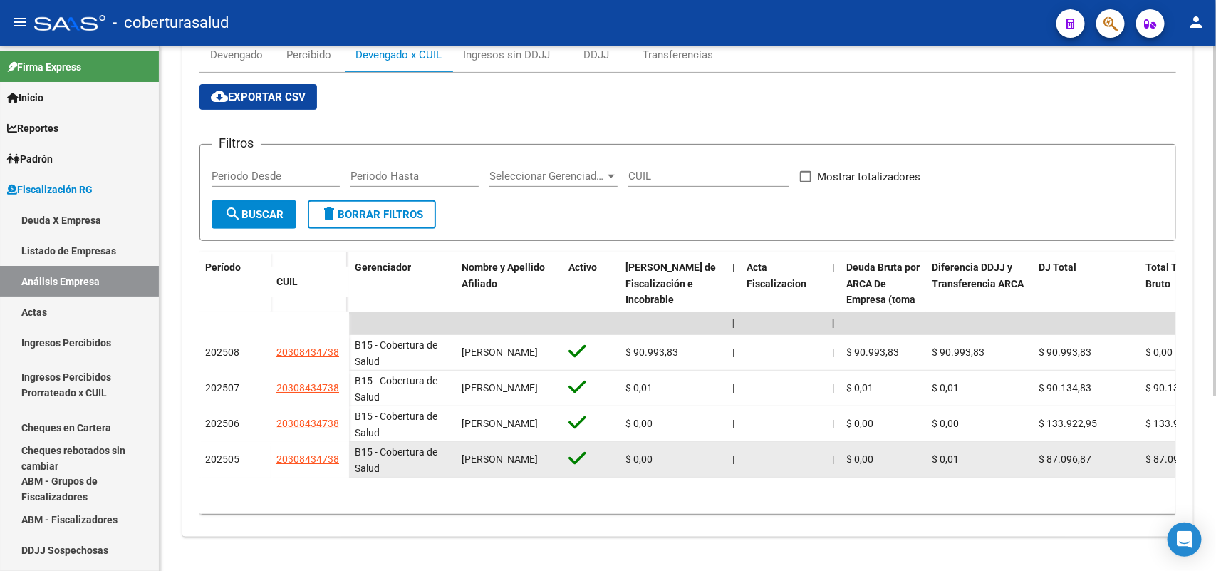
scroll to position [261, 0]
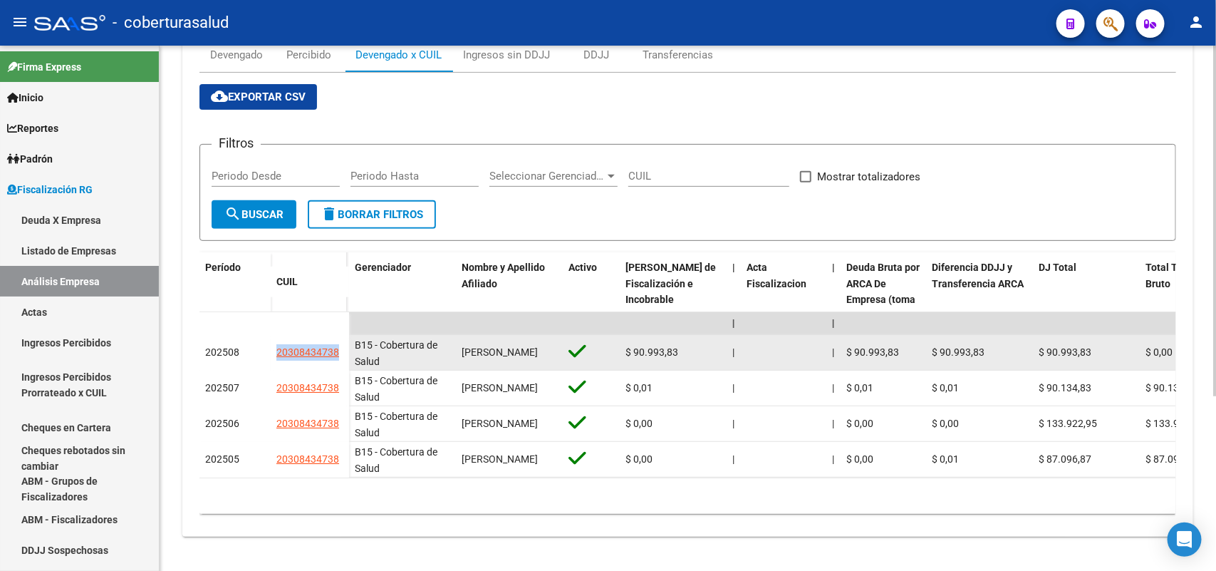
drag, startPoint x: 269, startPoint y: 340, endPoint x: 348, endPoint y: 338, distance: 79.1
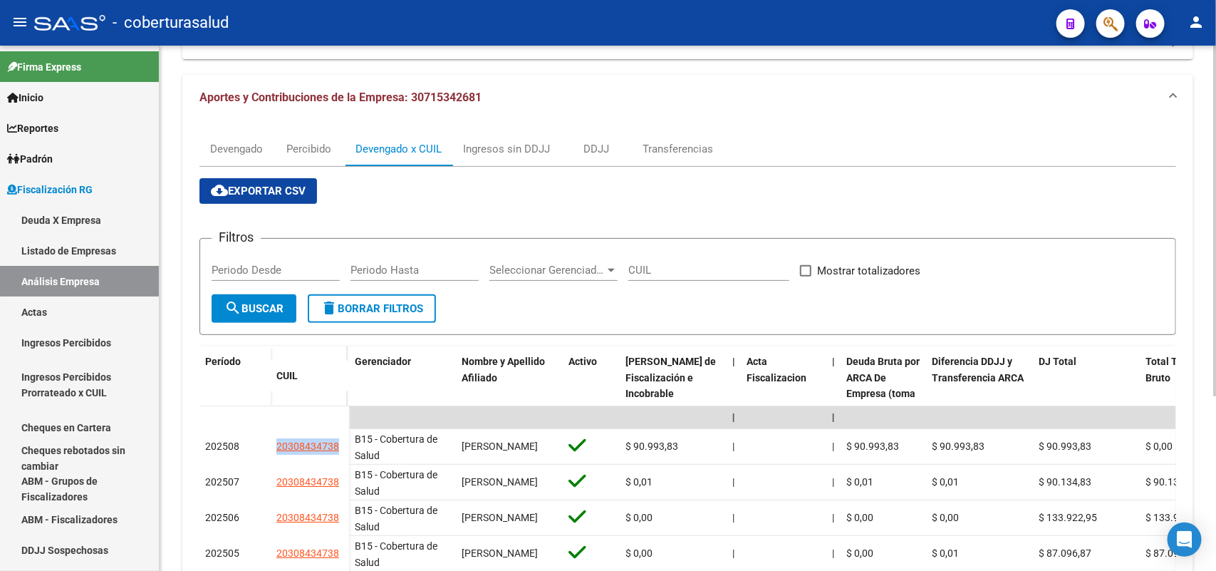
scroll to position [0, 0]
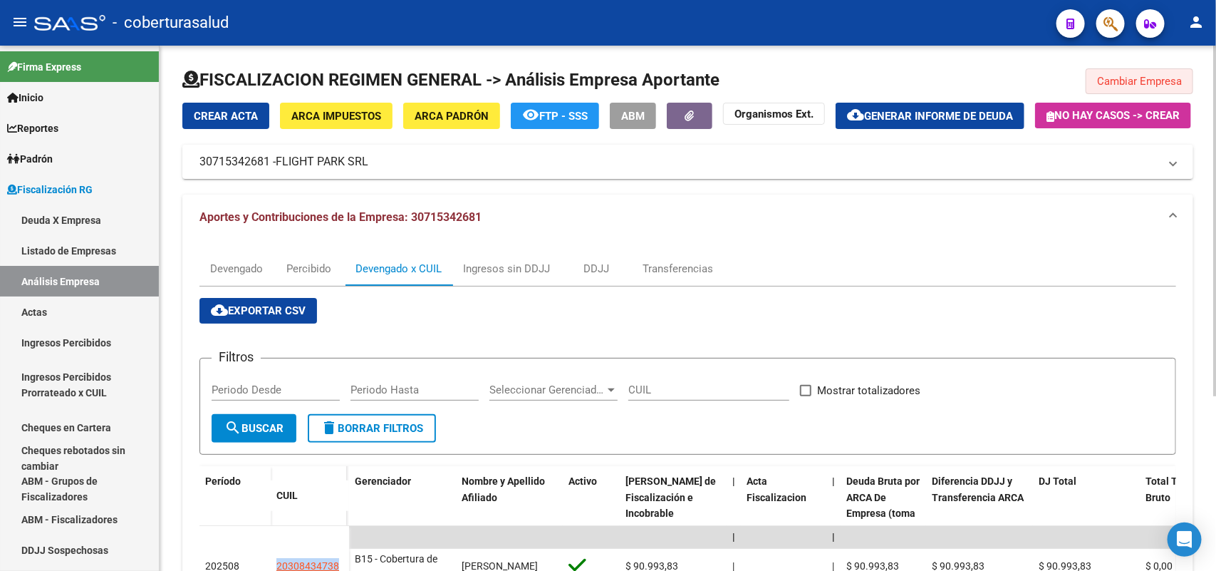
click at [1142, 86] on span "Cambiar Empresa" at bounding box center [1139, 81] width 85 height 13
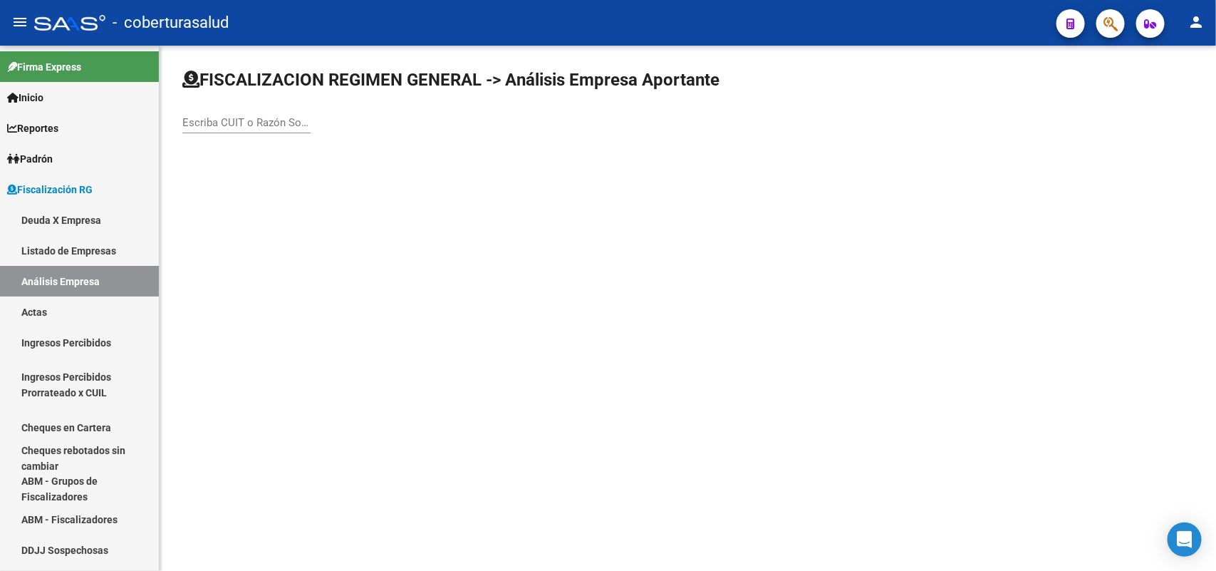
click at [261, 107] on div "Escriba CUIT o Razón Social para buscar" at bounding box center [246, 118] width 128 height 31
paste input "30710750870"
type input "30710750870"
